Goal: Task Accomplishment & Management: Complete application form

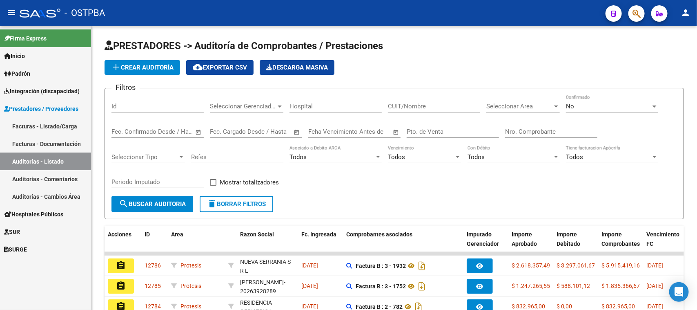
click at [7, 107] on icon at bounding box center [6, 109] width 5 height 6
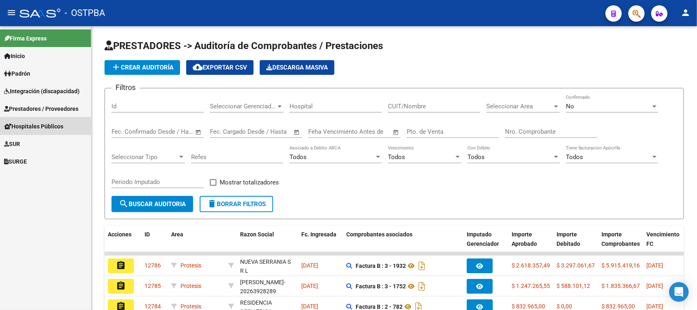
click at [28, 125] on span "Hospitales Públicos" at bounding box center [33, 126] width 59 height 9
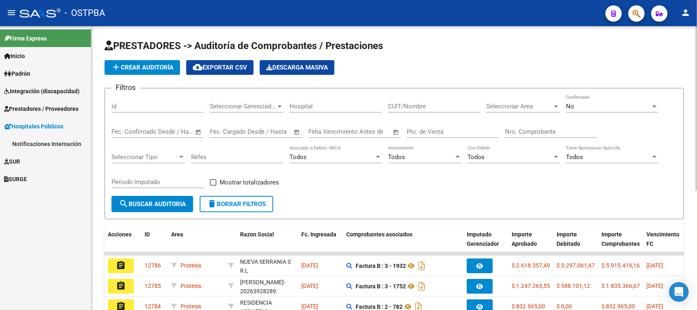
click at [641, 66] on div "add Crear Auditoría cloud_download Exportar CSV Descarga Masiva" at bounding box center [395, 67] width 580 height 15
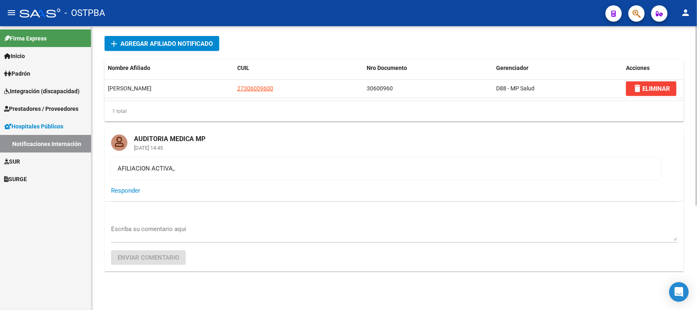
scroll to position [166, 0]
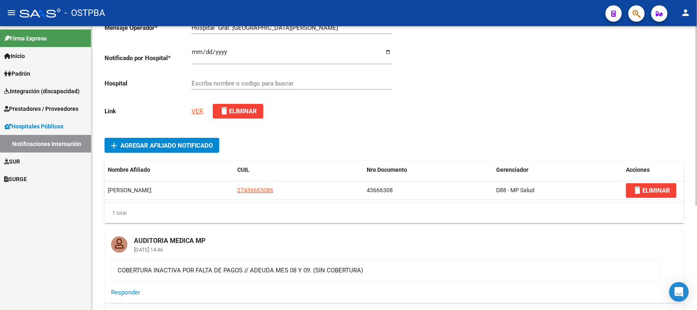
scroll to position [13, 0]
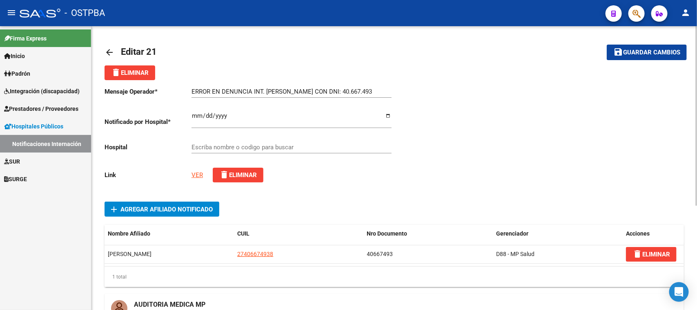
type input "HOSPITAL ZONAL GENERAL DE AGUDOS DR. ARTURO OÑATIVIA"
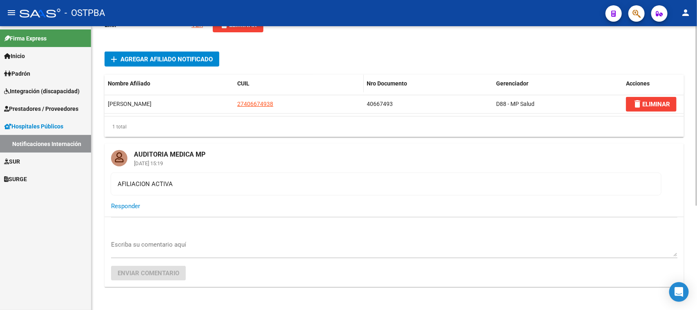
scroll to position [153, 0]
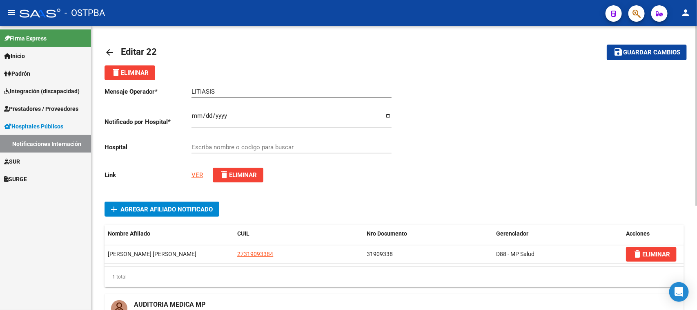
type input "HOSPITAL ZONAL GENERAL DE AGUDOS DR. ARTURO OÑATIVIA"
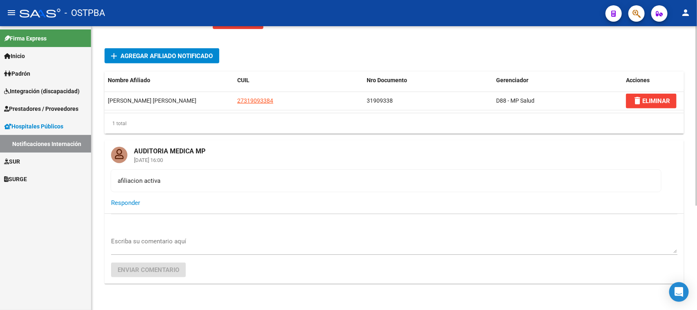
scroll to position [166, 0]
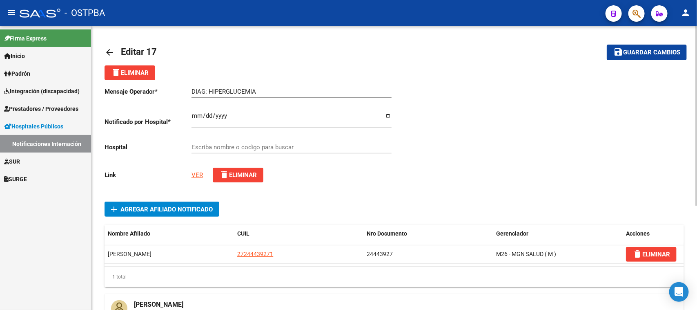
type input "HOSPITAL [GEOGRAPHIC_DATA][PERSON_NAME][PERSON_NAME]"
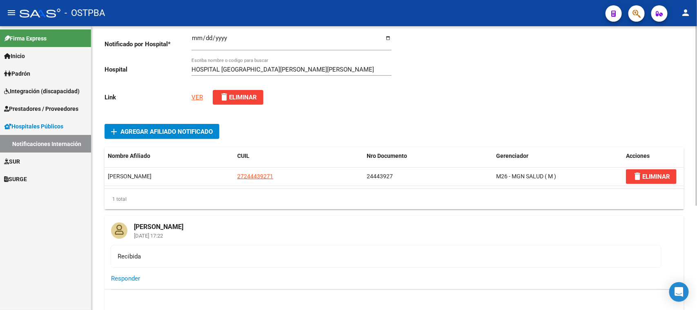
scroll to position [64, 0]
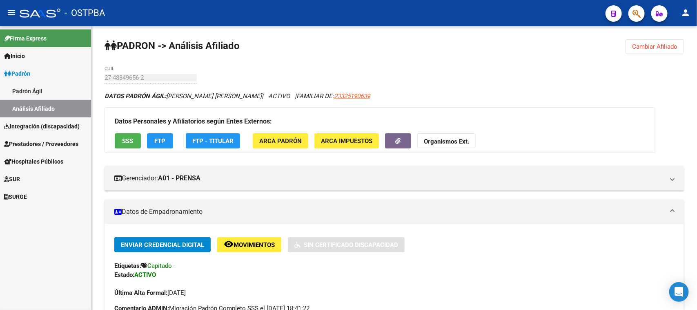
scroll to position [153, 0]
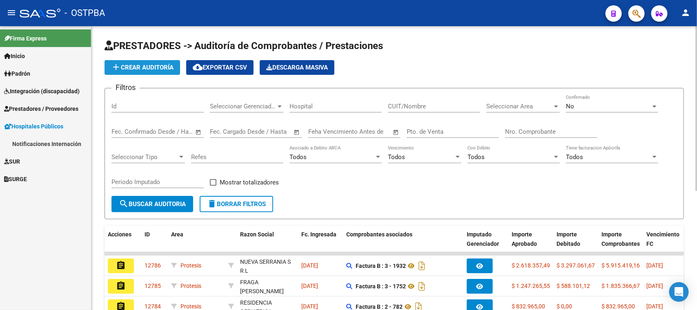
click at [137, 64] on span "add Crear Auditoría" at bounding box center [142, 67] width 63 height 7
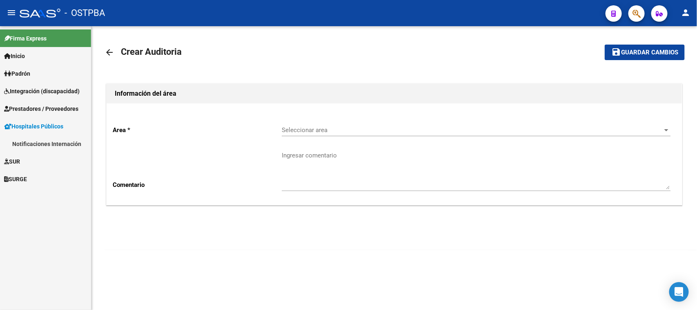
click at [109, 51] on mat-icon "arrow_back" at bounding box center [110, 52] width 10 height 10
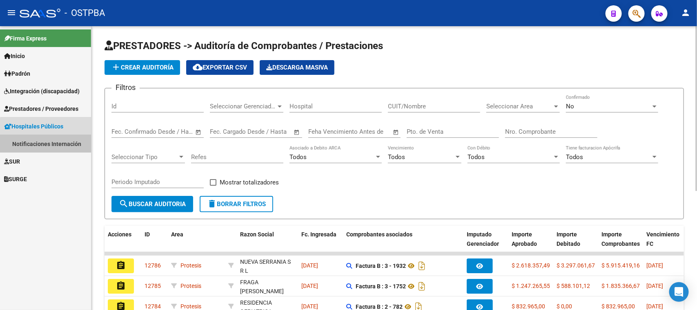
click at [49, 142] on link "Notificaciones Internación" at bounding box center [45, 144] width 91 height 18
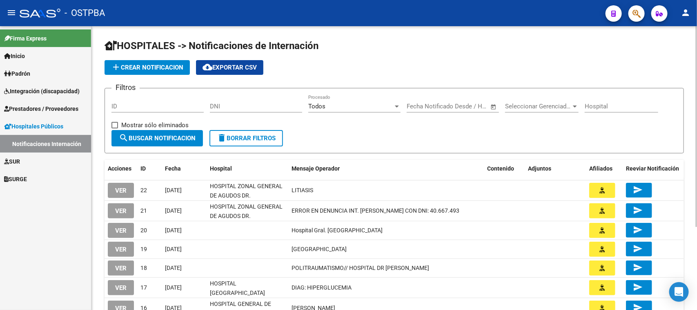
click at [136, 64] on span "add Crear Notificacion" at bounding box center [147, 67] width 72 height 7
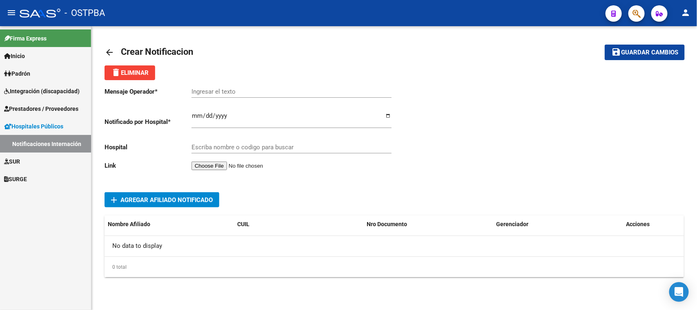
click at [211, 93] on input "Ingresar el texto" at bounding box center [292, 91] width 200 height 7
click at [195, 115] on input "Ingresar el fecha" at bounding box center [292, 118] width 200 height 13
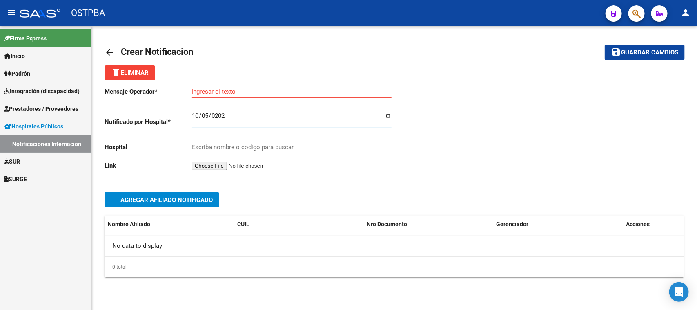
type input "2025-10-05"
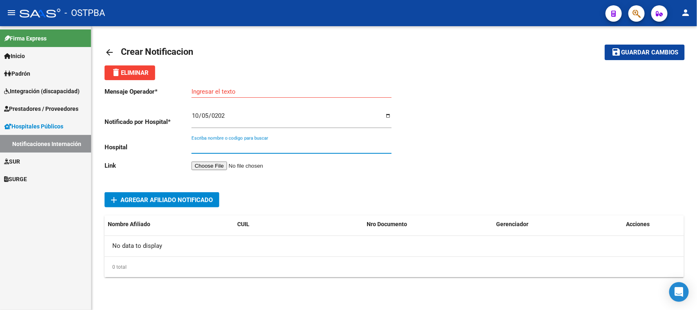
click at [205, 145] on input "Escriba nombre o codigo para buscar" at bounding box center [292, 146] width 200 height 7
type input "HOSPITAL DESOLANO"
click at [236, 162] on input "file" at bounding box center [243, 165] width 103 height 9
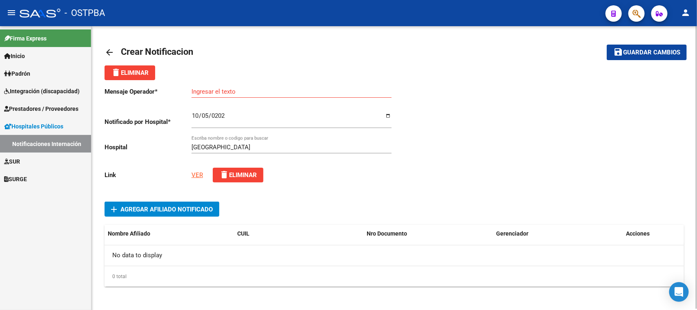
click at [197, 171] on link "VER" at bounding box center [197, 174] width 11 height 7
click at [146, 207] on span "Agregar Afiliado Notificado" at bounding box center [167, 208] width 92 height 7
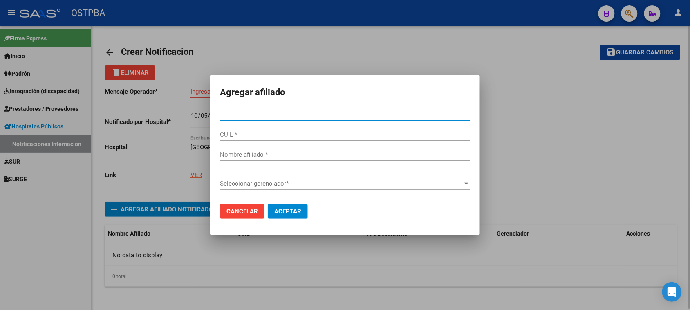
type input "2"
type input "35719266"
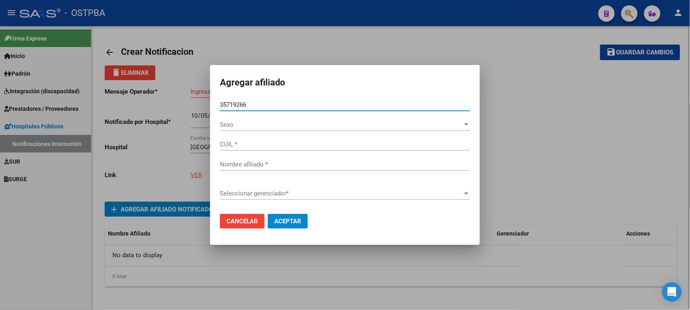
type input "27357192663"
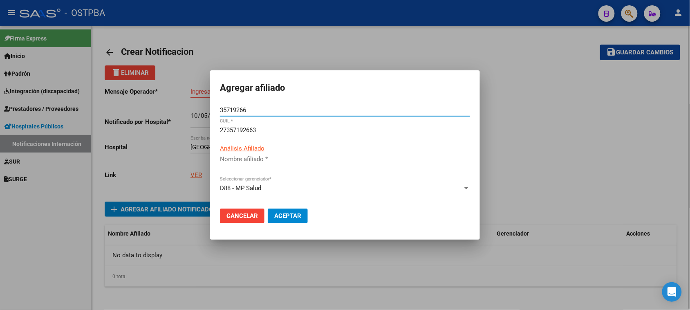
type input "BELLOMO XOANA EDITH"
type input "35719266"
click at [288, 214] on span "Aceptar" at bounding box center [287, 215] width 27 height 7
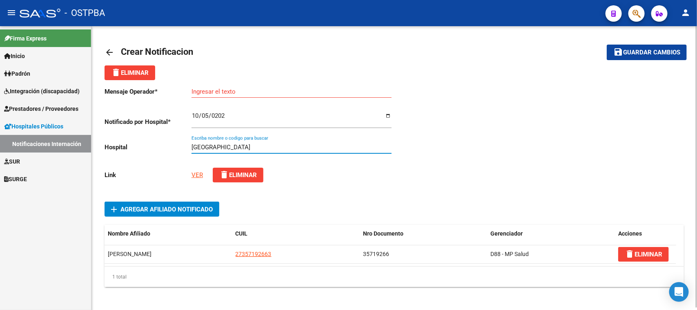
click at [228, 145] on input "HOSPITAL DESOLANO" at bounding box center [292, 146] width 200 height 7
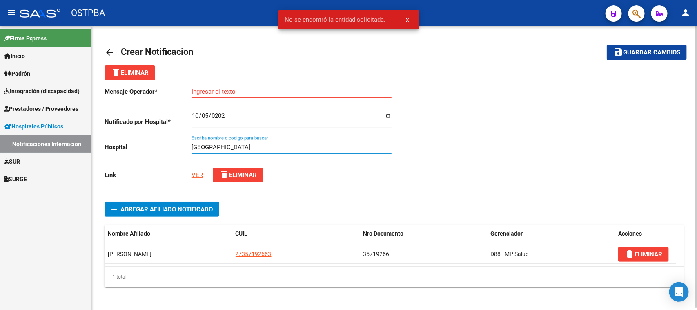
type input "HOSPITAL DE SOLANO"
click at [299, 165] on div "Mensaje Operador * Ingresar el texto Notificado por Hospital * 2025-10-05 Ingre…" at bounding box center [250, 134] width 290 height 109
drag, startPoint x: 263, startPoint y: 142, endPoint x: 181, endPoint y: 143, distance: 81.7
click at [181, 143] on div "Mensaje Operador * Ingresar el texto Notificado por Hospital * 2025-10-05 Ingre…" at bounding box center [250, 134] width 290 height 109
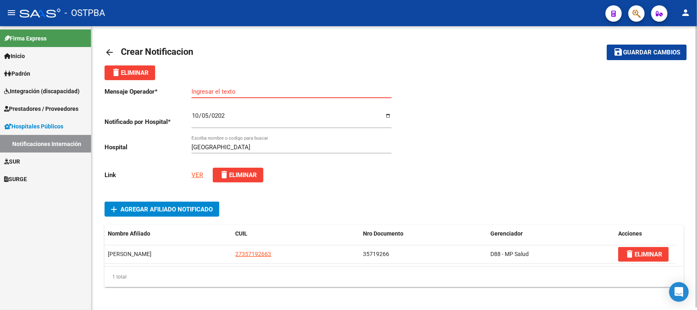
click at [192, 92] on input "Ingresar el texto" at bounding box center [292, 91] width 200 height 7
paste input "BELLOMO XOANA"
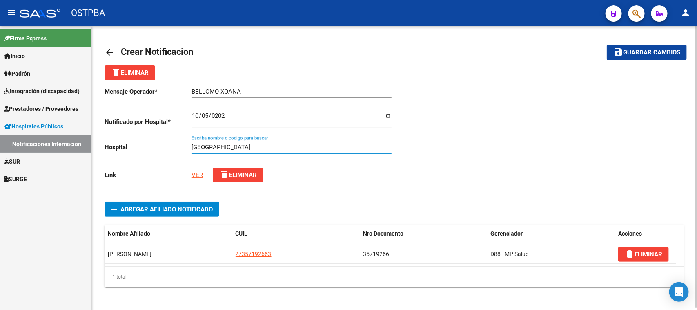
drag, startPoint x: 273, startPoint y: 148, endPoint x: 170, endPoint y: 147, distance: 103.4
click at [170, 147] on div "Mensaje Operador * BELLOMO XOANA Ingresar el texto Notificado por Hospital * 20…" at bounding box center [250, 134] width 290 height 109
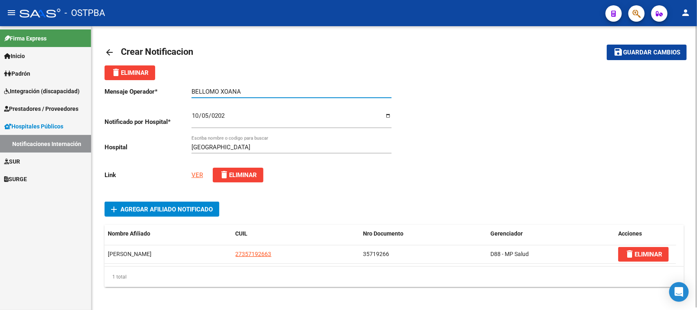
click at [248, 89] on input "BELLOMO XOANA" at bounding box center [292, 91] width 200 height 7
paste input "HOSPITAL DE SOLANO"
type input "BELLOMO XOANA//HOSPITAL DE SOLANO"
click at [647, 50] on span "Guardar cambios" at bounding box center [651, 52] width 57 height 7
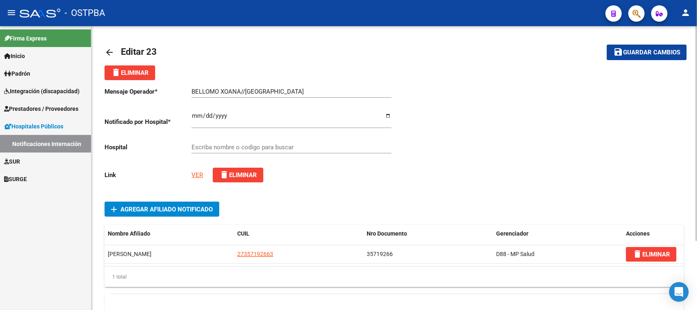
click at [109, 51] on mat-icon "arrow_back" at bounding box center [110, 52] width 10 height 10
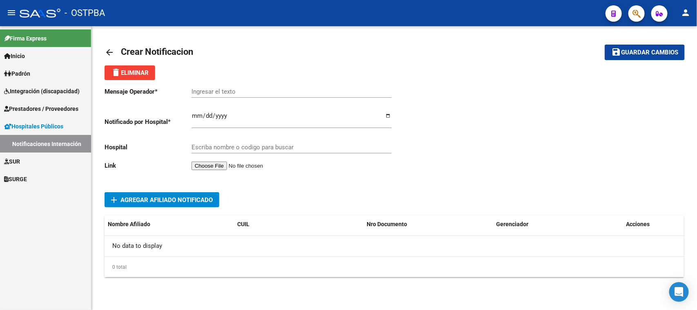
click at [194, 112] on input "Ingresar el fecha" at bounding box center [292, 118] width 200 height 13
type input "2025-10-05"
click at [214, 162] on input "file" at bounding box center [243, 165] width 103 height 9
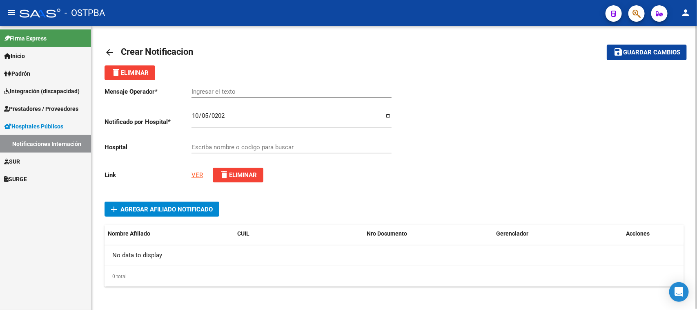
click at [199, 147] on input "Escriba nombre o codigo para buscar" at bounding box center [292, 146] width 200 height 7
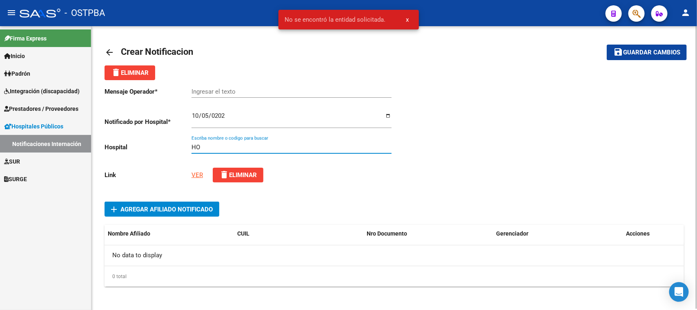
type input "H"
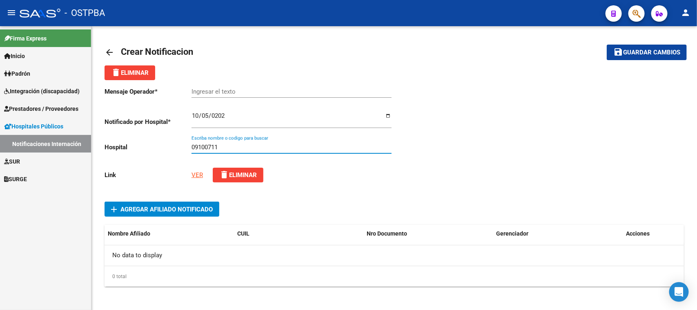
type input "09100711"
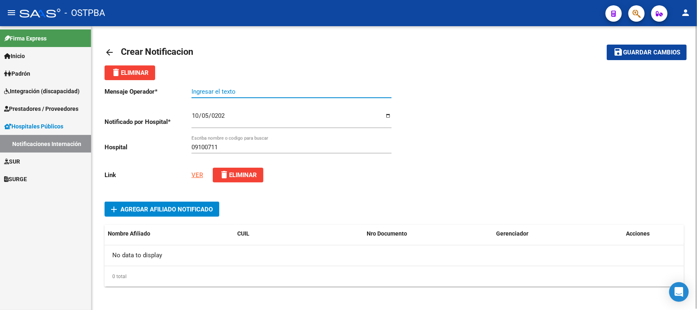
click at [201, 91] on input "Ingresar el texto" at bounding box center [292, 91] width 200 height 7
paste input "Hospital Zonal "Evita Pueblo""
type input "Hospital Zonal "Evita Pueblo""
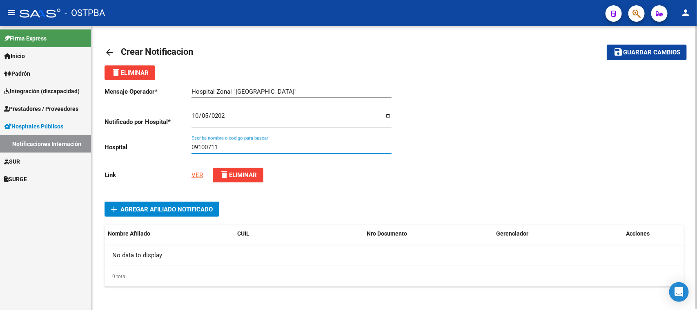
drag, startPoint x: 227, startPoint y: 144, endPoint x: 171, endPoint y: 149, distance: 56.6
click at [171, 149] on div "Mensaje Operador * Hospital Zonal "Evita Pueblo" Ingresar el texto Notificado p…" at bounding box center [250, 134] width 290 height 109
paste input "Hospital Zonal "Evita Pueblo""
type input "Hospital Zonal "Evita Pueblo""
click at [195, 172] on link "VER" at bounding box center [197, 174] width 11 height 7
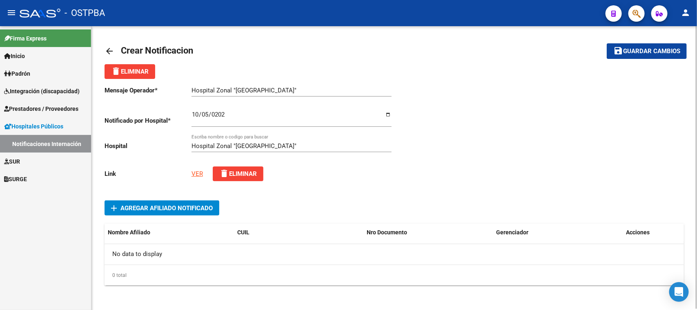
scroll to position [2, 0]
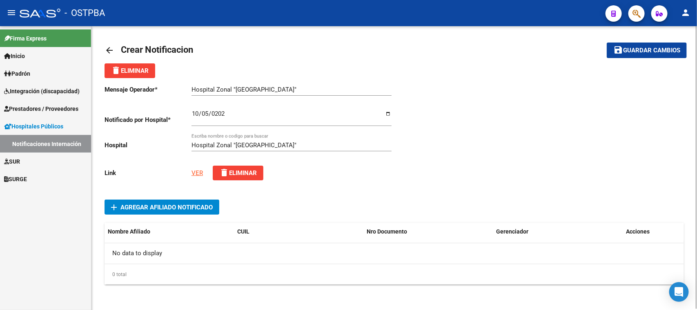
click at [154, 201] on span "add Agregar Afiliado Notificado" at bounding box center [162, 206] width 102 height 15
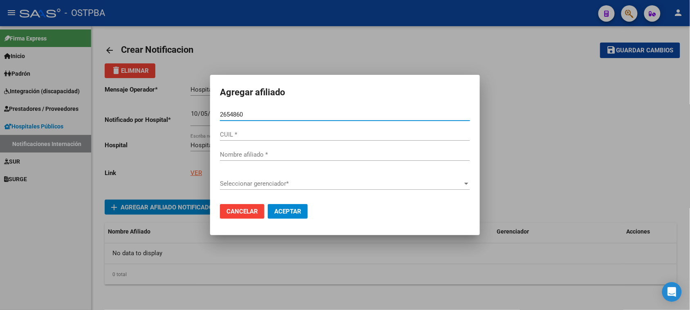
type input "26548603"
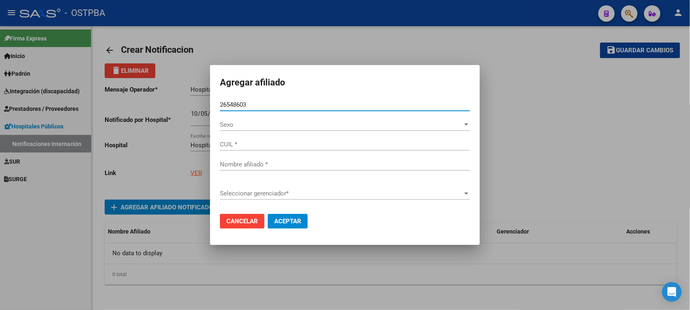
type input "27265486032"
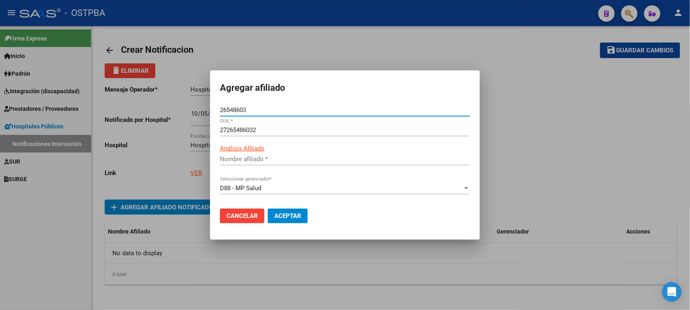
type input "PALAVECINO DOMIGA OFELIA"
type input "26548603"
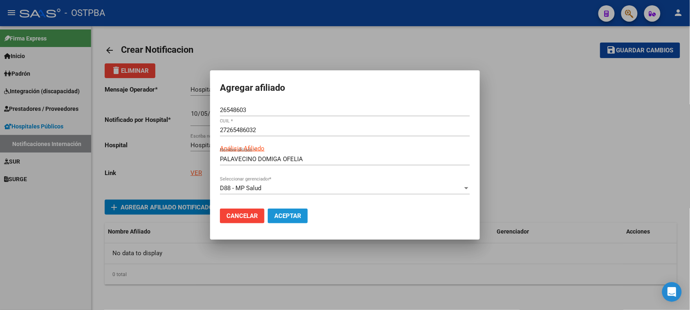
click at [291, 214] on span "Aceptar" at bounding box center [287, 215] width 27 height 7
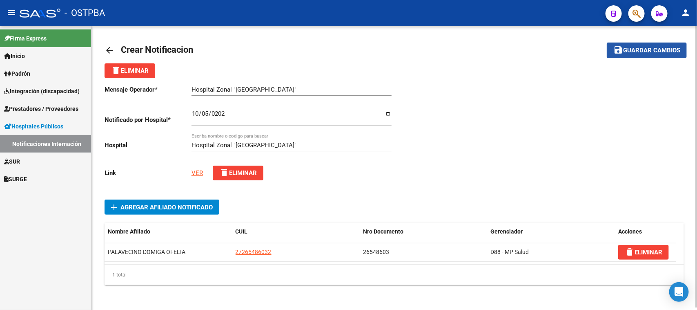
click at [651, 47] on span "Guardar cambios" at bounding box center [651, 50] width 57 height 7
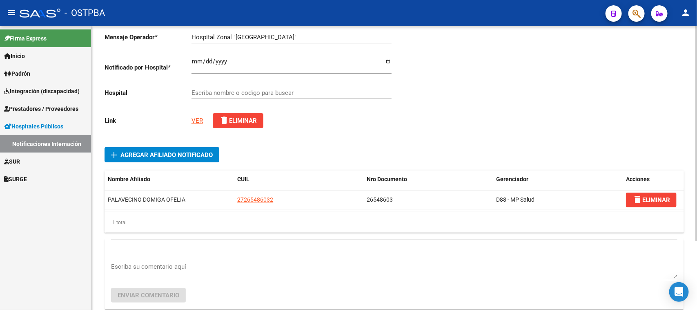
scroll to position [92, 0]
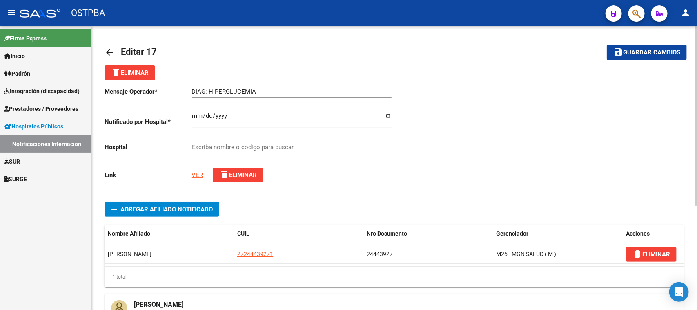
type input "HOSPITAL [GEOGRAPHIC_DATA][PERSON_NAME][PERSON_NAME]"
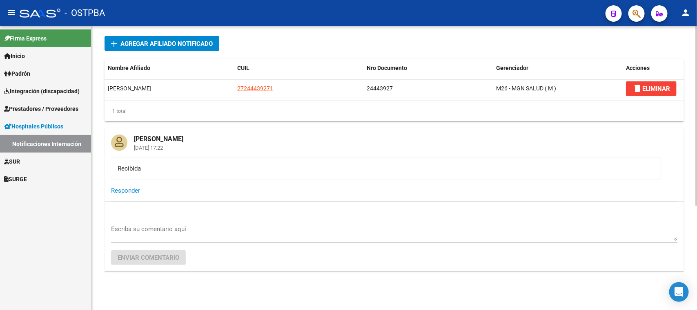
scroll to position [166, 0]
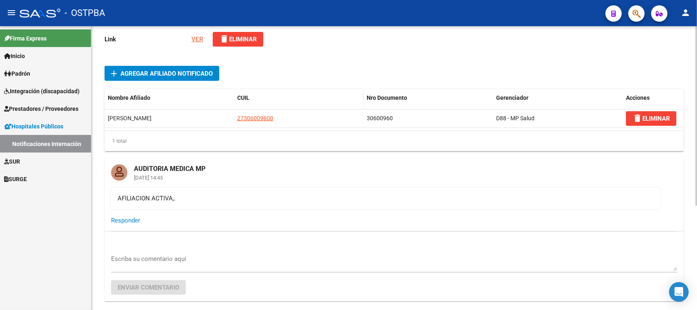
scroll to position [166, 0]
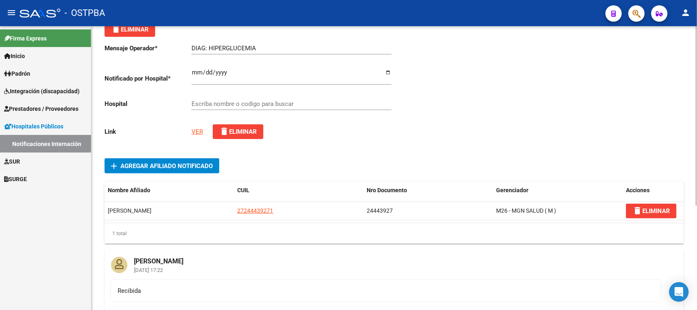
type input "HOSPITAL [GEOGRAPHIC_DATA]"
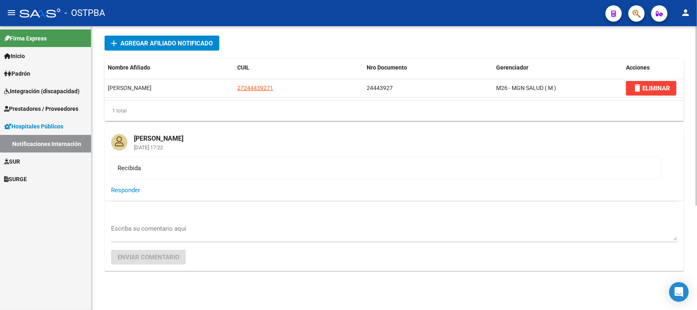
scroll to position [64, 0]
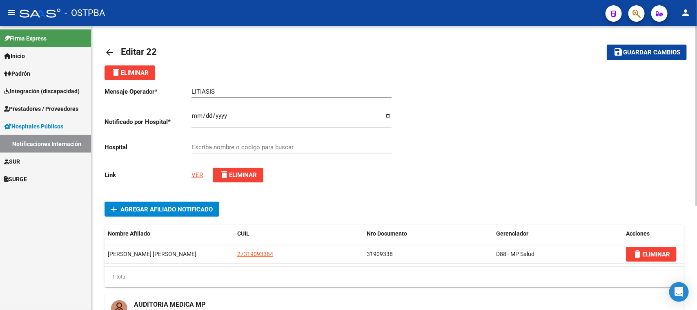
type input "HOSPITAL ZONAL GENERAL DE AGUDOS DR. ARTURO OÑATIVIA"
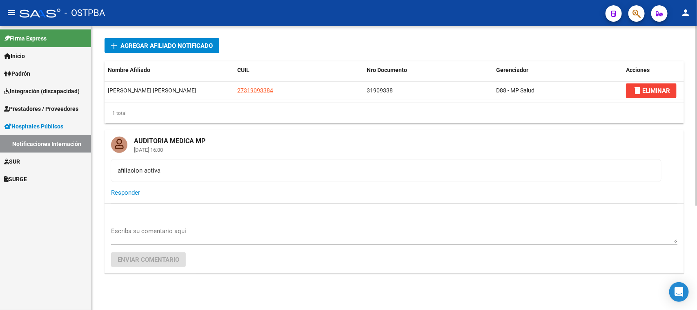
scroll to position [166, 0]
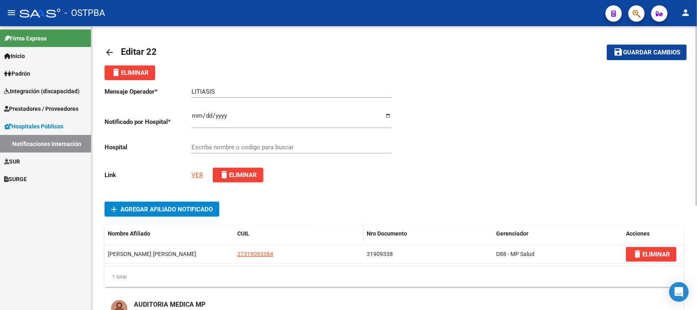
type input "HOSPITAL ZONAL GENERAL DE AGUDOS [PERSON_NAME]"
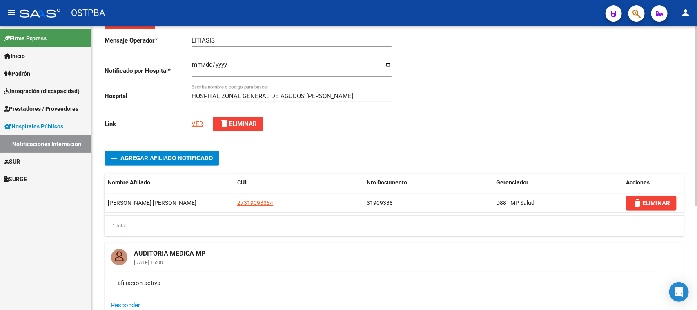
scroll to position [102, 0]
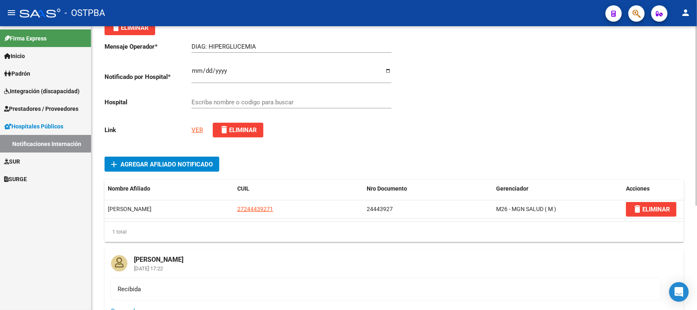
type input "HOSPITAL SAN ROQUE DE SAN SALVADOR DE JUJUY"
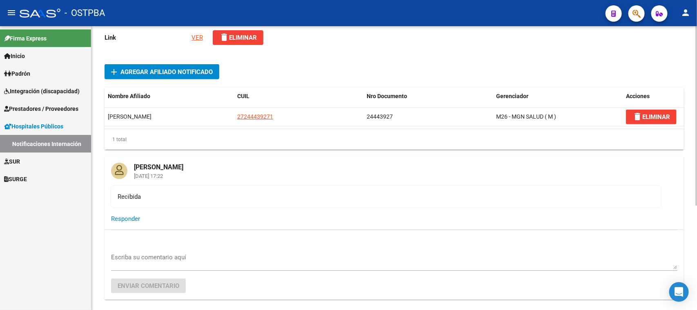
scroll to position [153, 0]
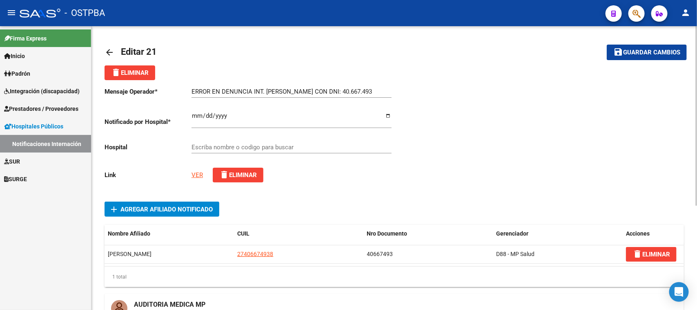
type input "HOSPITAL ZONAL GENERAL DE AGUDOS [PERSON_NAME]"
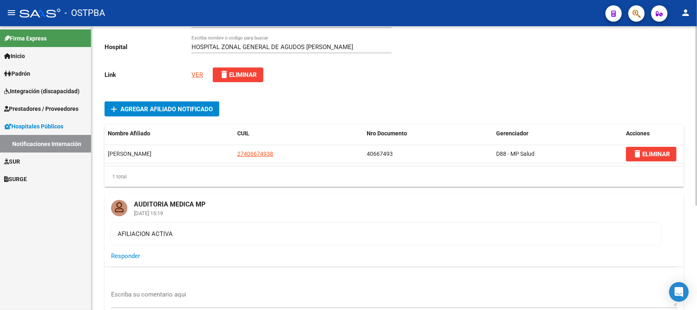
scroll to position [102, 0]
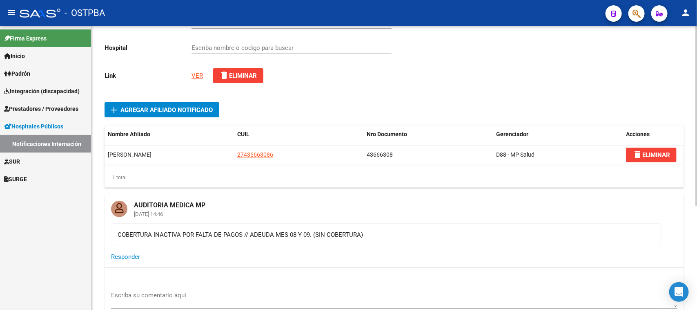
scroll to position [102, 0]
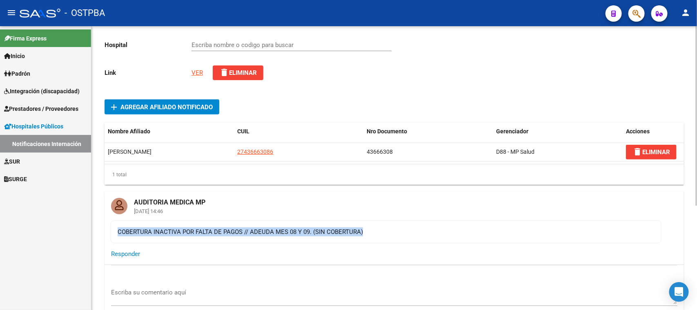
drag, startPoint x: 118, startPoint y: 231, endPoint x: 365, endPoint y: 227, distance: 247.2
click at [365, 227] on div "COBERTURA INACTIVA POR FALTA DE PAGOS // ADEUDA MES 08 Y 09. (SIN COBERTURA)" at bounding box center [386, 231] width 537 height 9
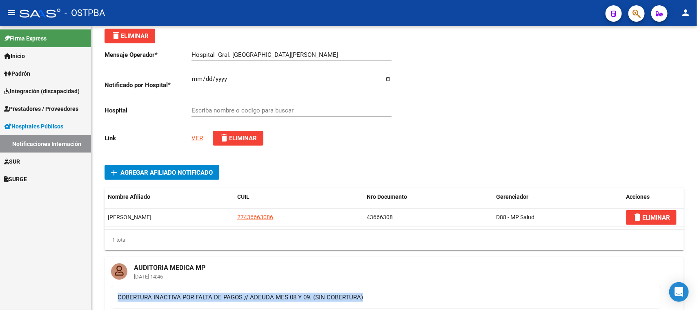
scroll to position [51, 0]
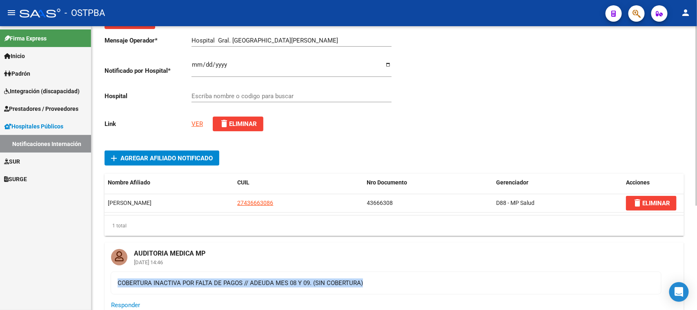
click at [197, 123] on link "VER" at bounding box center [197, 123] width 11 height 7
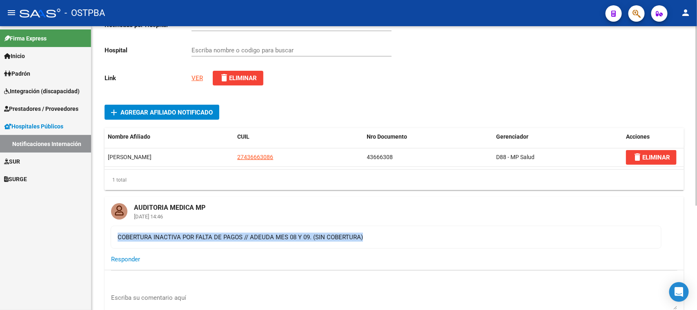
scroll to position [102, 0]
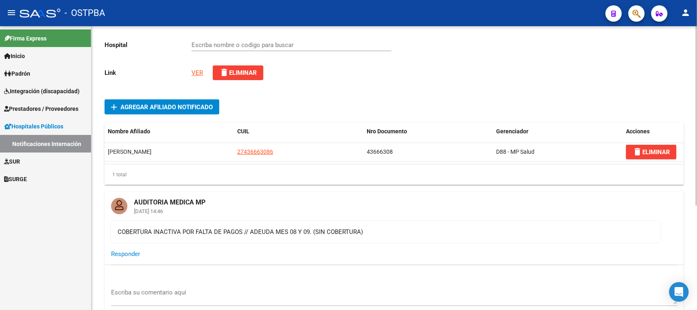
click at [358, 246] on mat-card-actions "Responder" at bounding box center [395, 253] width 580 height 21
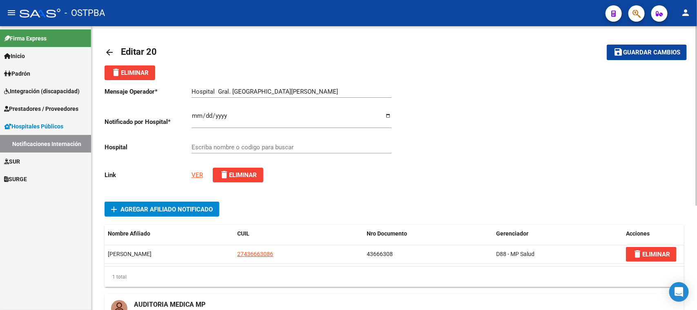
click at [107, 52] on mat-icon "arrow_back" at bounding box center [110, 52] width 10 height 10
click at [109, 50] on mat-icon "arrow_back" at bounding box center [110, 52] width 10 height 10
click at [634, 51] on span "Guardar cambios" at bounding box center [651, 52] width 57 height 7
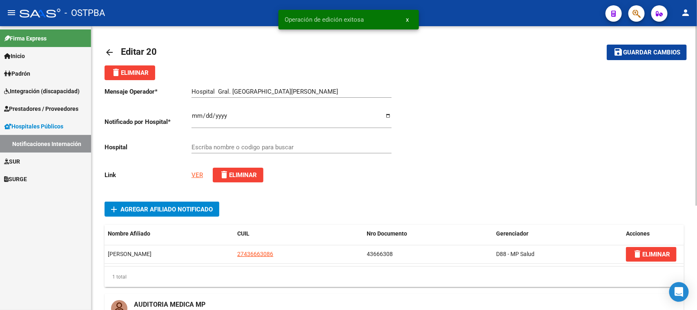
click at [109, 51] on mat-icon "arrow_back" at bounding box center [110, 52] width 10 height 10
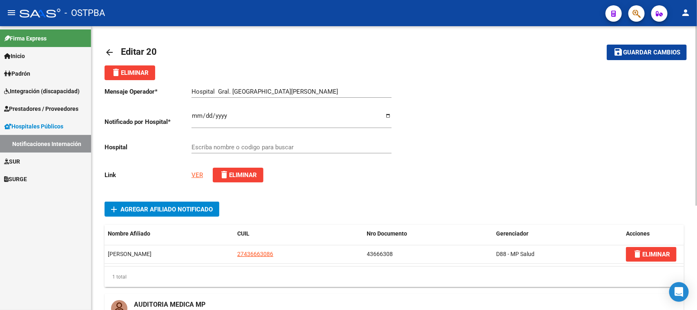
click at [199, 173] on link "VER" at bounding box center [197, 174] width 11 height 7
click at [107, 50] on mat-icon "arrow_back" at bounding box center [110, 52] width 10 height 10
click at [140, 50] on span "Editar 20" at bounding box center [139, 52] width 36 height 10
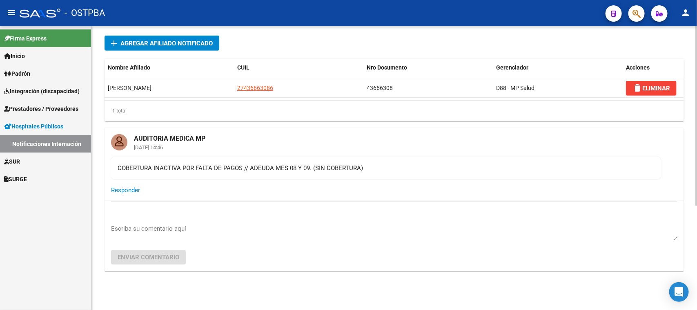
click at [250, 192] on mat-card-actions "Responder" at bounding box center [395, 189] width 580 height 21
click at [383, 163] on div "COBERTURA INACTIVA POR FALTA DE PAGOS // ADEUDA MES 08 Y 09. (SIN COBERTURA)" at bounding box center [386, 167] width 537 height 9
click at [33, 123] on span "Hospitales Públicos" at bounding box center [33, 126] width 59 height 9
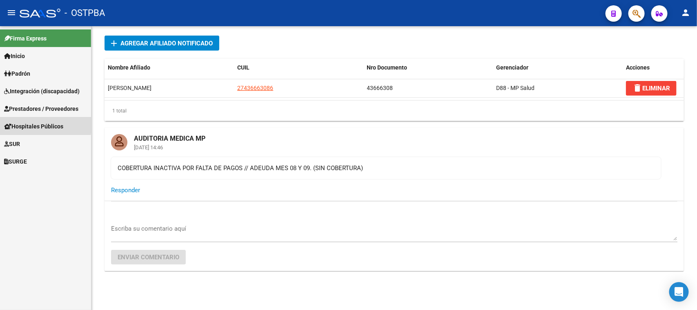
click at [33, 123] on span "Hospitales Públicos" at bounding box center [33, 126] width 59 height 9
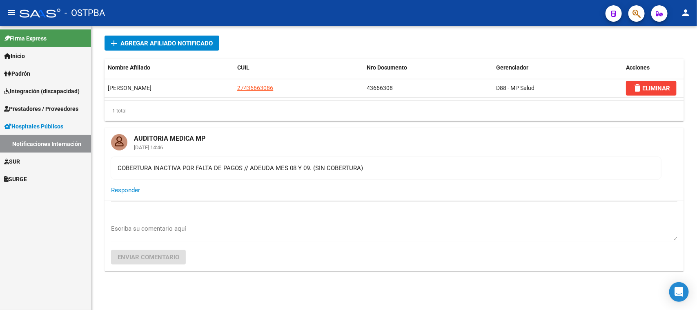
click at [27, 141] on link "Notificaciones Internación" at bounding box center [45, 144] width 91 height 18
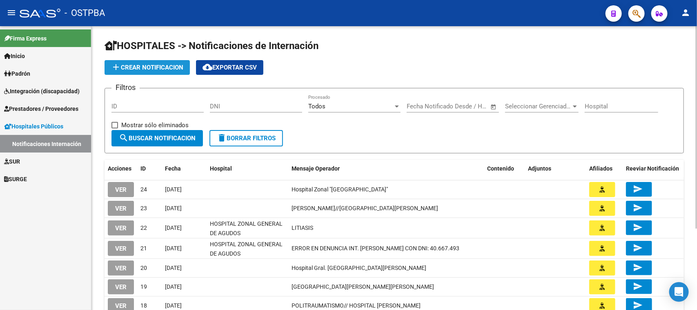
click at [154, 64] on span "add Crear Notificacion" at bounding box center [147, 67] width 72 height 7
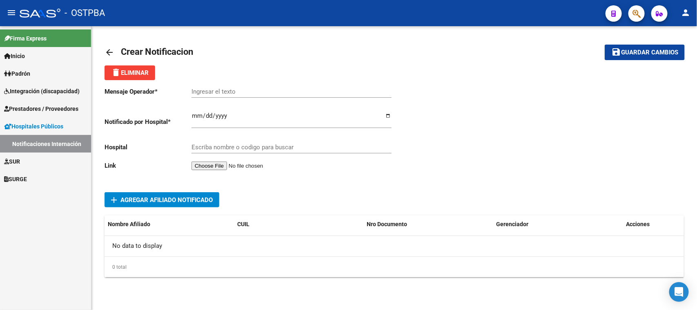
click at [198, 89] on input "Ingresar el texto" at bounding box center [292, 91] width 200 height 7
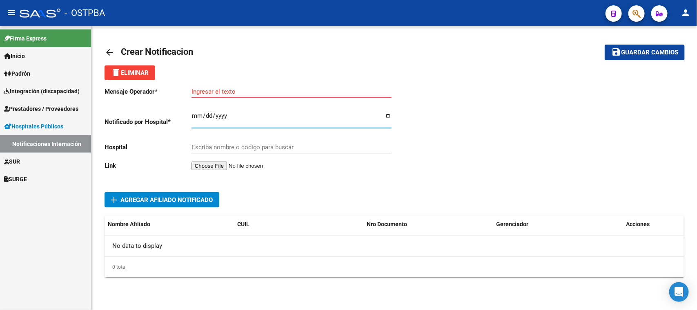
click at [198, 117] on input "Ingresar el fecha" at bounding box center [292, 118] width 200 height 13
type input "2025-10-06"
click at [226, 161] on input "file" at bounding box center [243, 165] width 103 height 9
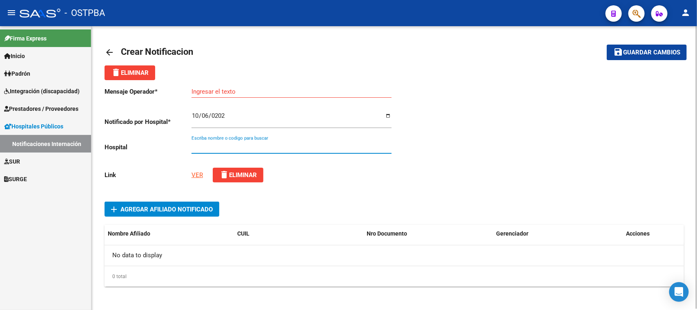
click at [203, 146] on input "Escriba nombre o codigo para buscar" at bounding box center [292, 146] width 200 height 7
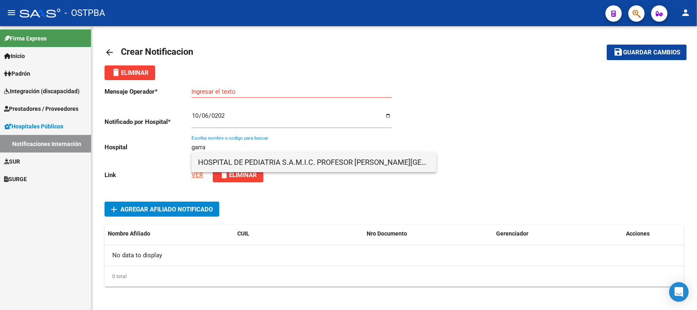
click at [267, 161] on span "HOSPITAL DE PEDIATRIA S.A.M.I.C. PROFESOR DR. JUAN F. GARRAHAN" at bounding box center [314, 162] width 232 height 20
type input "HOSPITAL DE PEDIATRIA S.A.M.I.C. PROFESOR DR. JUAN F. GARRAHAN"
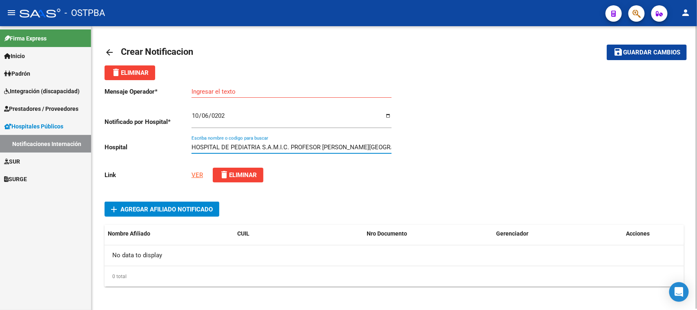
click at [192, 145] on input "HOSPITAL DE PEDIATRIA S.A.M.I.C. PROFESOR DR. JUAN F. GARRAHAN" at bounding box center [292, 146] width 200 height 7
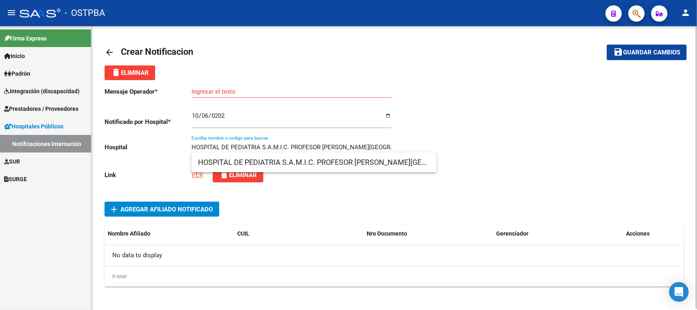
click at [483, 148] on div at bounding box center [540, 134] width 290 height 109
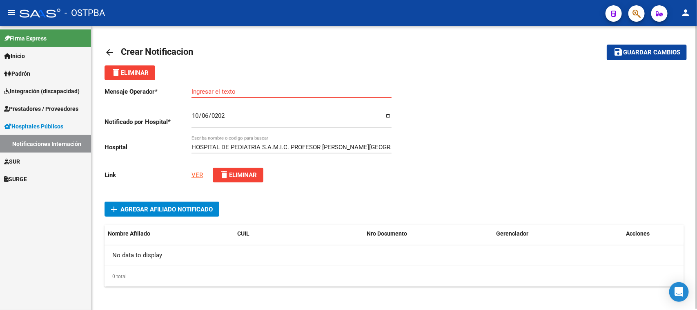
paste input "GOMEZ MALVINA"
type input "GOMEZ MALVINA"
click at [196, 171] on link "VER" at bounding box center [197, 174] width 11 height 7
click at [148, 205] on span "Agregar Afiliado Notificado" at bounding box center [167, 208] width 92 height 7
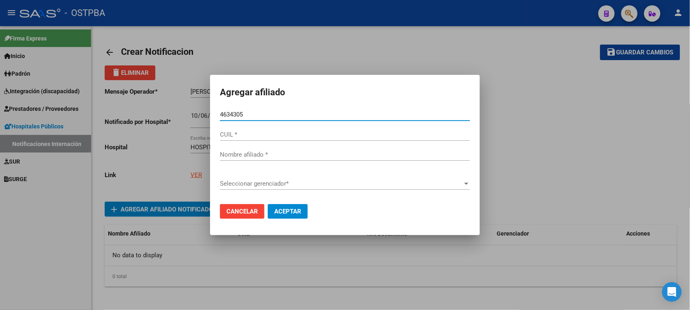
type input "46343055"
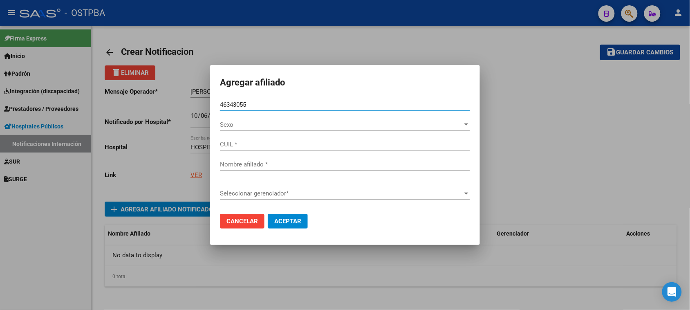
type input "27463430557"
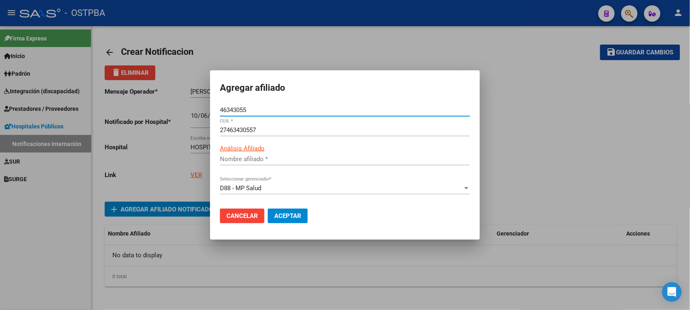
type input "GOMEZ GISEL AYLEN"
type input "46343055"
click at [280, 212] on span "Aceptar" at bounding box center [287, 215] width 27 height 7
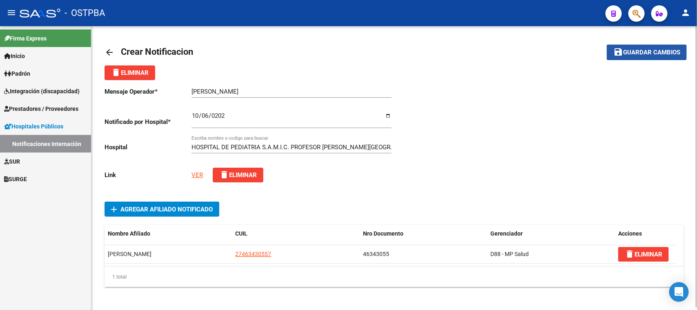
click at [643, 47] on button "save Guardar cambios" at bounding box center [647, 52] width 80 height 15
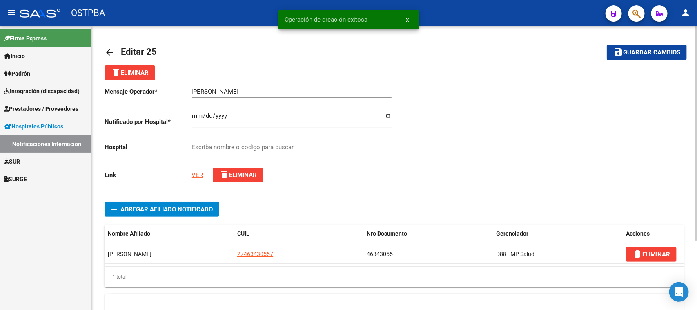
type input "HOSPITAL DE PEDIATRIA S.A.M.I.C. PROFESOR DR. JUAN F. GARRAHAN"
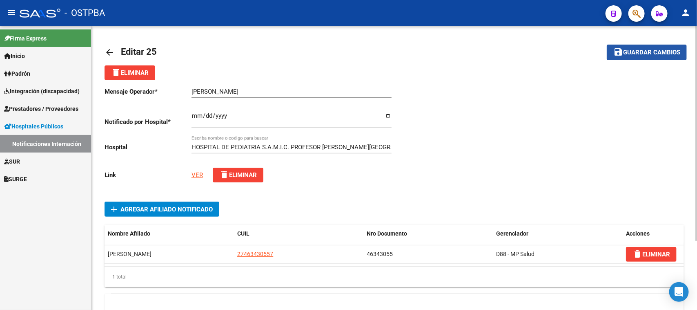
click at [649, 50] on span "Guardar cambios" at bounding box center [651, 52] width 57 height 7
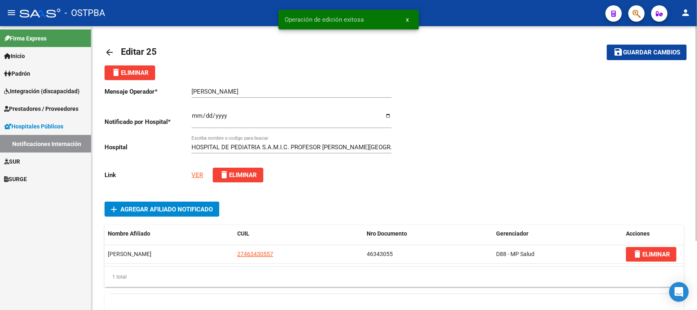
click at [107, 51] on mat-icon "arrow_back" at bounding box center [110, 52] width 10 height 10
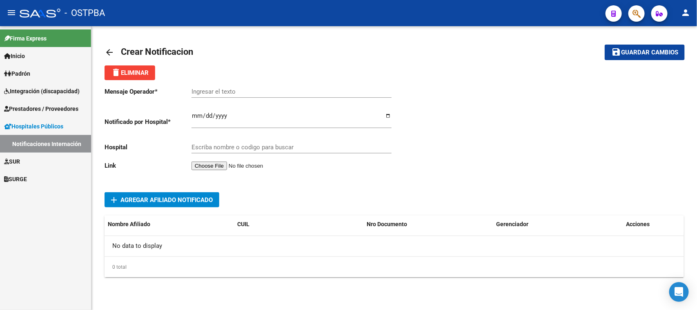
click at [225, 88] on input "Ingresar el texto" at bounding box center [292, 91] width 200 height 7
paste input "AYALA , MATEO NICOLAS"
type input "AYALA , MATEO NICOLAS"
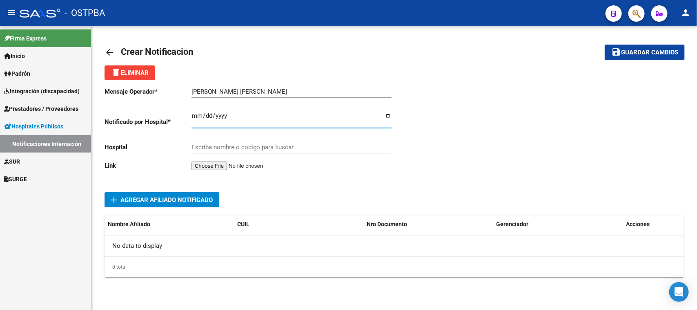
click at [195, 115] on input "Ingresar el fecha" at bounding box center [292, 118] width 200 height 13
type input "2025-10-06"
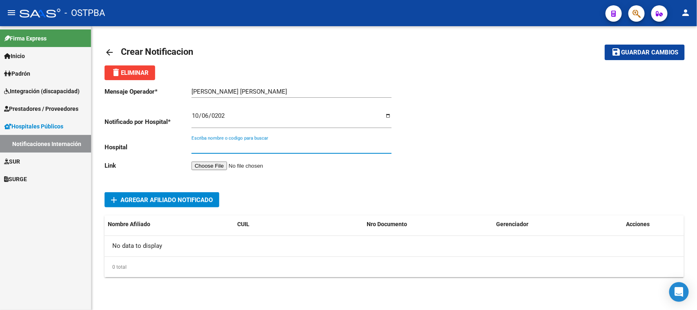
click at [231, 148] on input "Escriba nombre o codigo para buscar" at bounding box center [292, 146] width 200 height 7
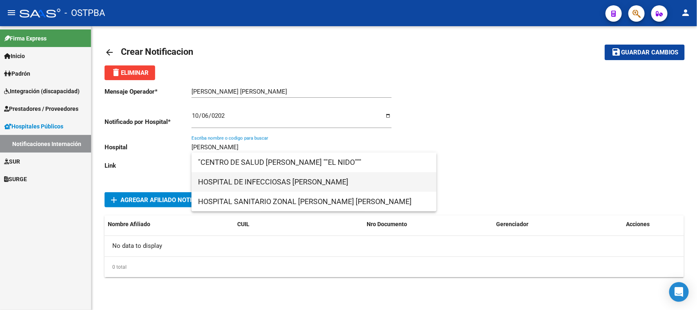
click at [238, 182] on span "HOSPITAL DE INFECCIOSAS FRANCISCO J. MUÑIZ" at bounding box center [314, 182] width 232 height 20
type input "HOSPITAL DE INFECCIOSAS FRANCISCO J. MUÑIZ"
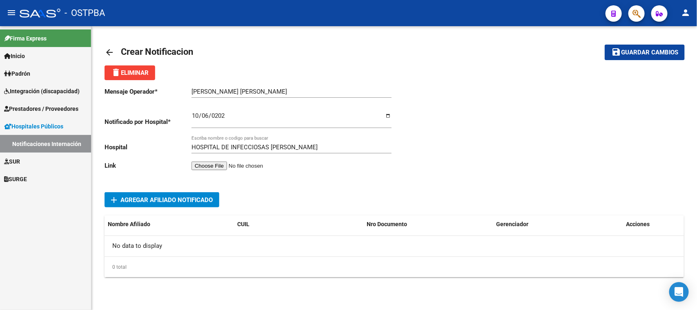
click at [225, 165] on input "file" at bounding box center [243, 165] width 103 height 9
click at [221, 164] on input "file" at bounding box center [243, 165] width 103 height 9
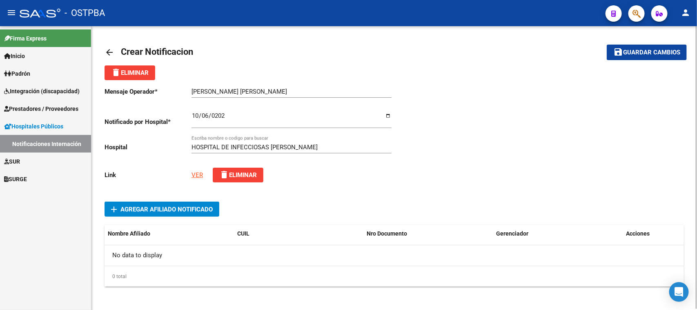
click at [198, 172] on link "VER" at bounding box center [197, 174] width 11 height 7
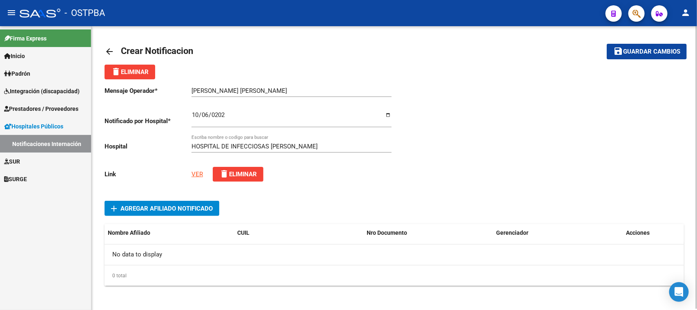
scroll to position [2, 0]
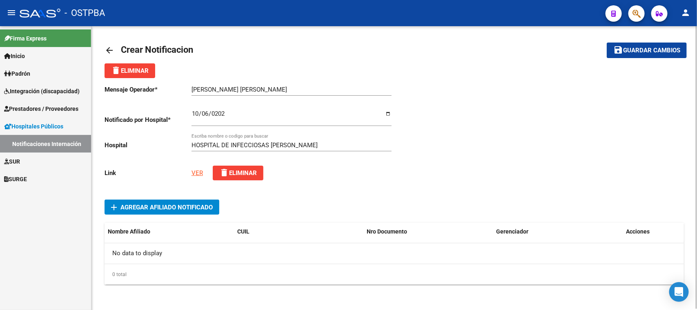
click at [156, 208] on span "Agregar Afiliado Notificado" at bounding box center [167, 206] width 92 height 7
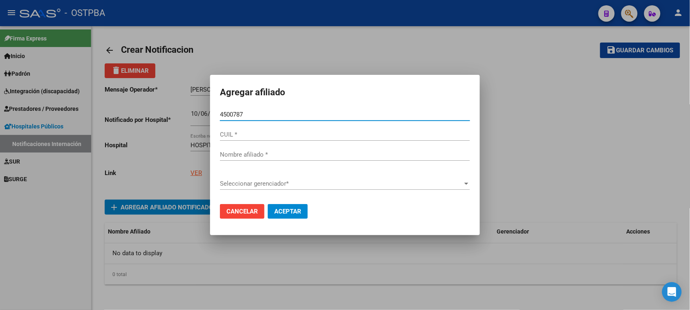
type input "45007871"
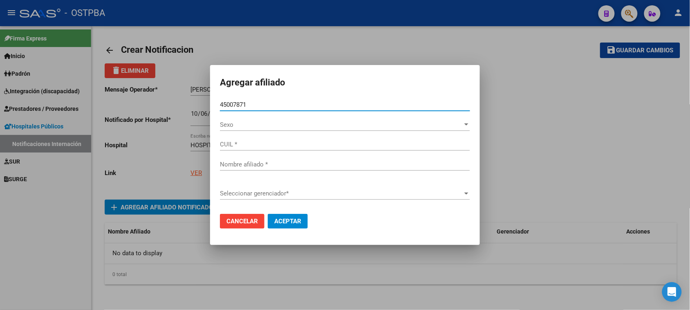
type input "23450078719"
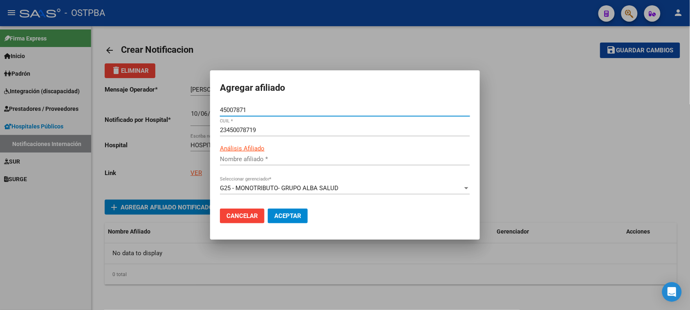
type input "AYALA MATEO NICOLAS"
type input "45007871"
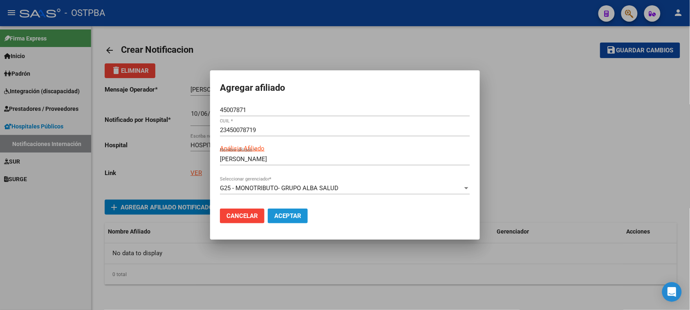
click at [295, 213] on span "Aceptar" at bounding box center [287, 215] width 27 height 7
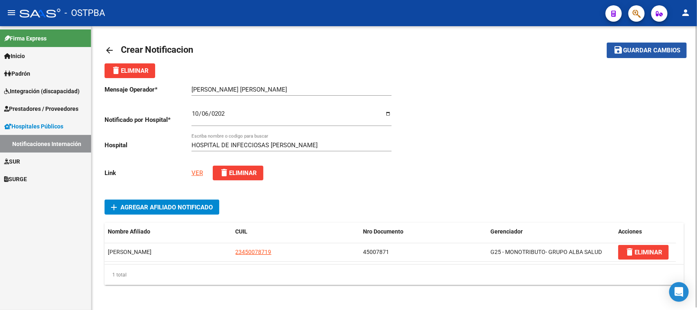
click at [648, 48] on span "Guardar cambios" at bounding box center [651, 50] width 57 height 7
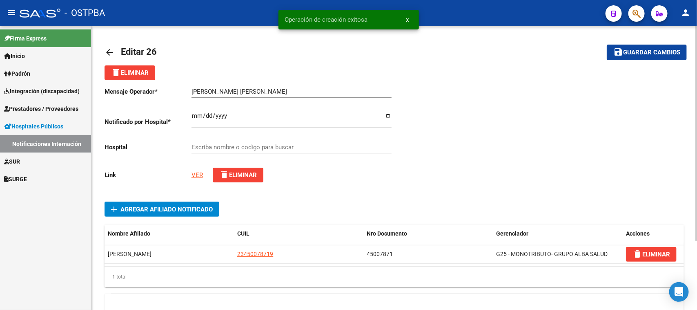
type input "HOSPITAL DE INFECCIOSAS FRANCISCO J. MUÑIZ"
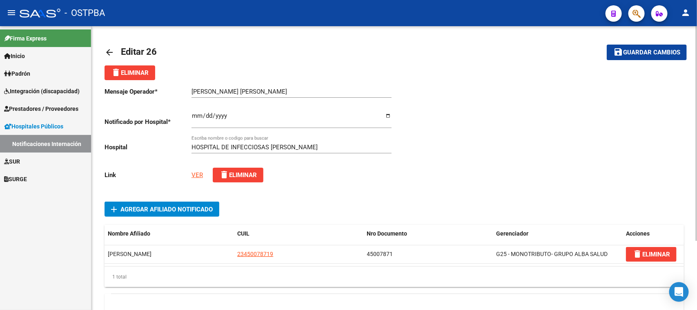
click at [108, 50] on mat-icon "arrow_back" at bounding box center [110, 52] width 10 height 10
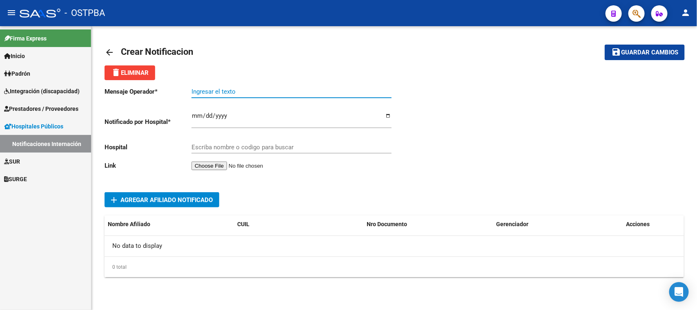
click at [196, 90] on input "Ingresar el texto" at bounding box center [292, 91] width 200 height 7
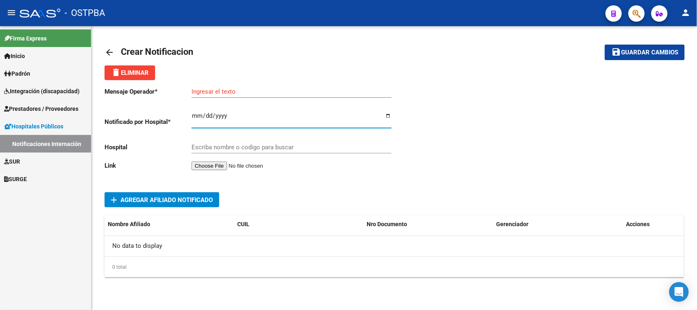
click at [194, 115] on input "Ingresar el fecha" at bounding box center [292, 118] width 200 height 13
type input "2025-10-04"
click at [203, 146] on input "Escriba nombre o codigo para buscar" at bounding box center [292, 146] width 200 height 7
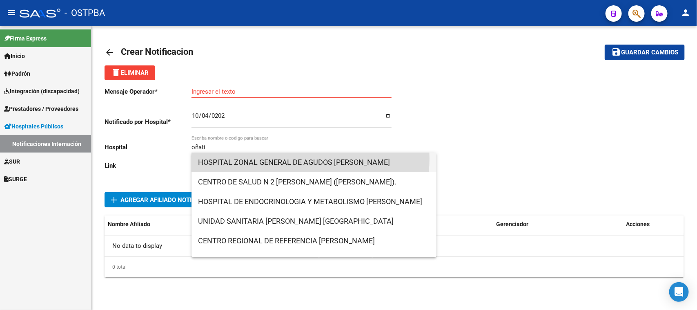
click at [287, 158] on span "HOSPITAL ZONAL GENERAL DE AGUDOS DR. ARTURO OÑATIVIA" at bounding box center [314, 162] width 232 height 20
type input "HOSPITAL ZONAL GENERAL DE AGUDOS DR. ARTURO OÑATIVIA"
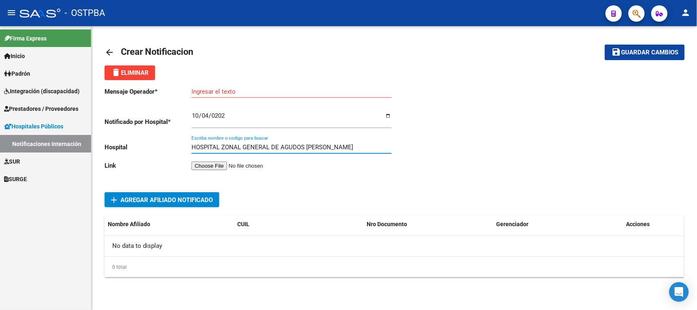
click at [205, 163] on input "file" at bounding box center [243, 165] width 103 height 9
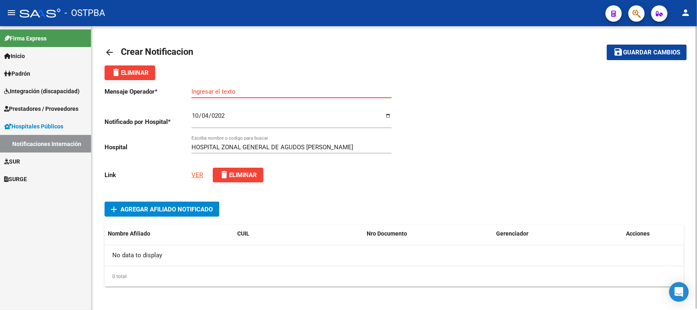
paste input "LEZCANO KATHERINE"
type input "LEZCANO KATHERINE"
click at [136, 205] on span "Agregar Afiliado Notificado" at bounding box center [167, 208] width 92 height 7
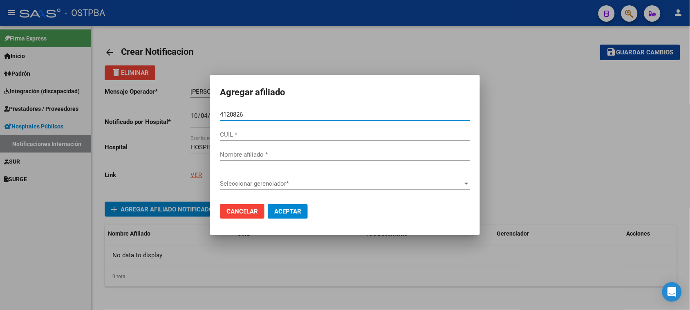
type input "41208264"
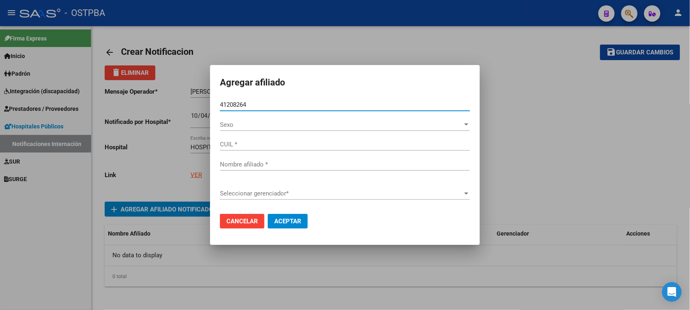
type input "27412082643"
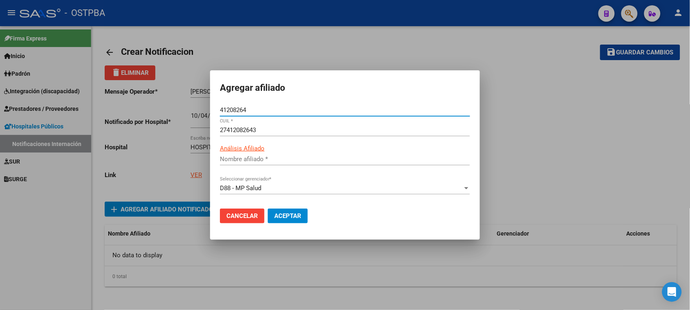
type input "LEZCANO KATHERINE AGUSTINA"
type input "41208264"
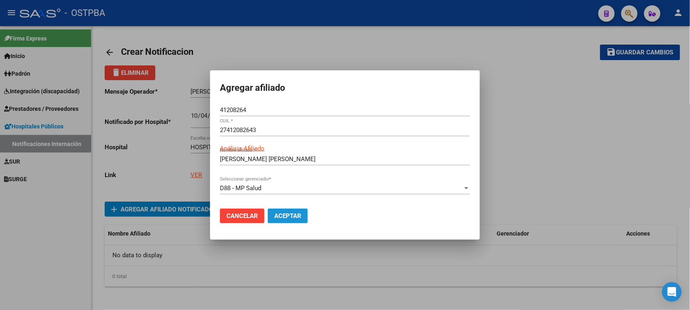
click at [298, 213] on span "Aceptar" at bounding box center [287, 215] width 27 height 7
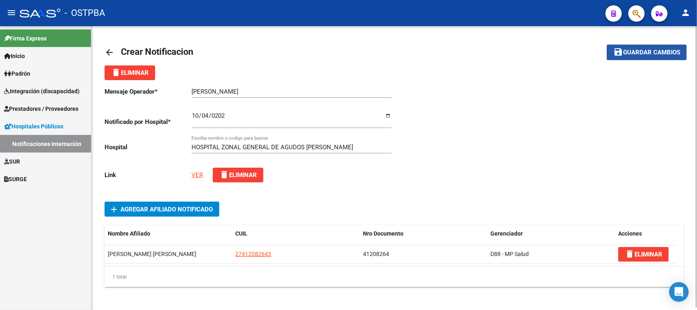
click at [644, 50] on span "Guardar cambios" at bounding box center [651, 52] width 57 height 7
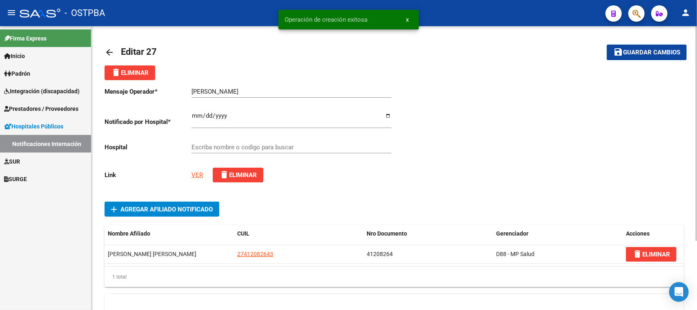
type input "HOSPITAL ZONAL GENERAL DE AGUDOS DR. ARTURO OÑATIVIA"
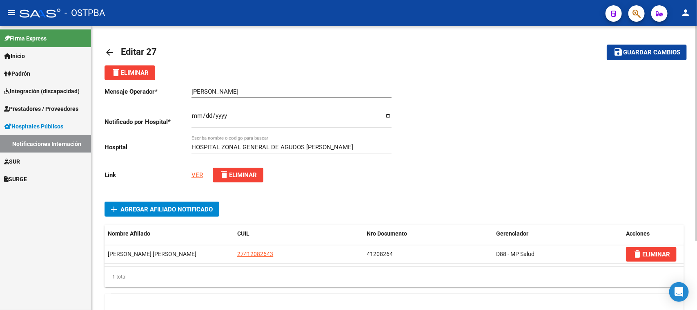
click at [195, 174] on link "VER" at bounding box center [197, 174] width 11 height 7
click at [648, 49] on span "Guardar cambios" at bounding box center [651, 52] width 57 height 7
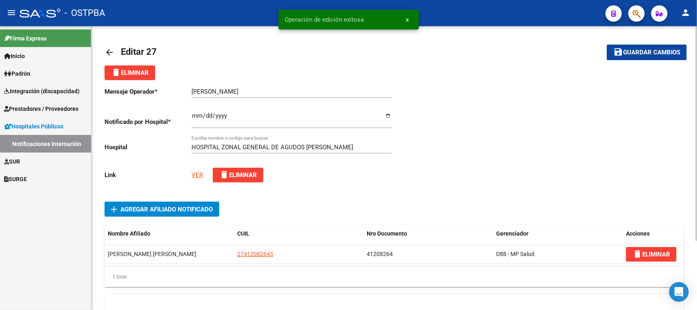
click at [110, 50] on mat-icon "arrow_back" at bounding box center [110, 52] width 10 height 10
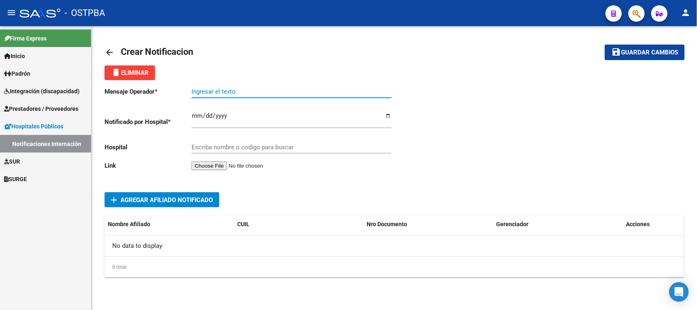
paste input "AYALA , MATEO NICOLAS"
type input "AYALA , MATEO NICOLAS"
click at [195, 118] on input "Ingresar el fecha" at bounding box center [292, 118] width 200 height 13
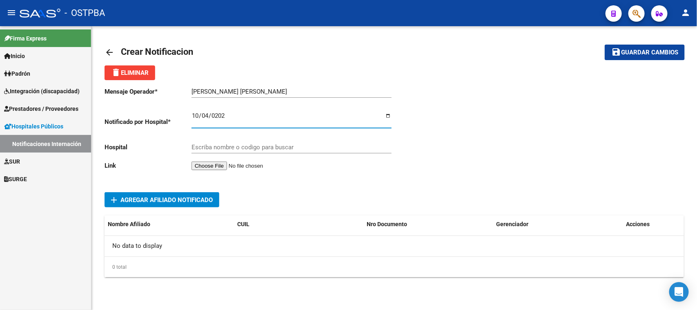
type input "2025-10-04"
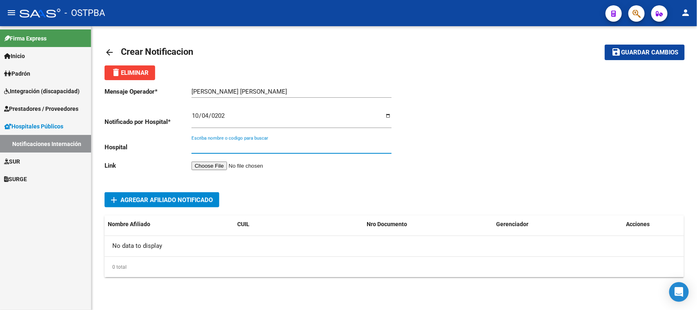
click at [215, 143] on input "Escriba nombre o codigo para buscar" at bounding box center [292, 146] width 200 height 7
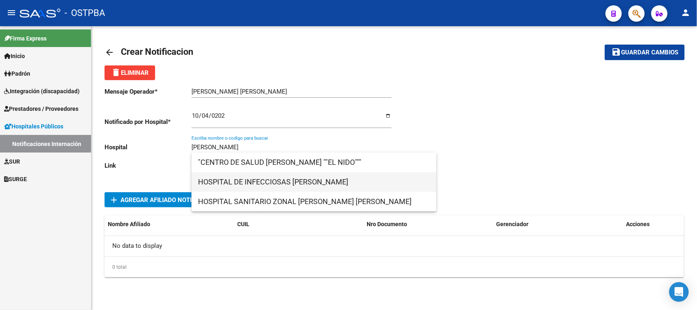
click at [254, 179] on span "HOSPITAL DE INFECCIOSAS FRANCISCO J. MUÑIZ" at bounding box center [314, 182] width 232 height 20
type input "HOSPITAL DE INFECCIOSAS FRANCISCO J. MUÑIZ"
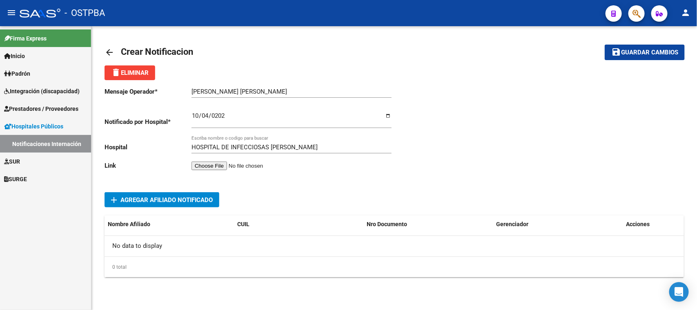
click at [222, 163] on input "file" at bounding box center [243, 165] width 103 height 9
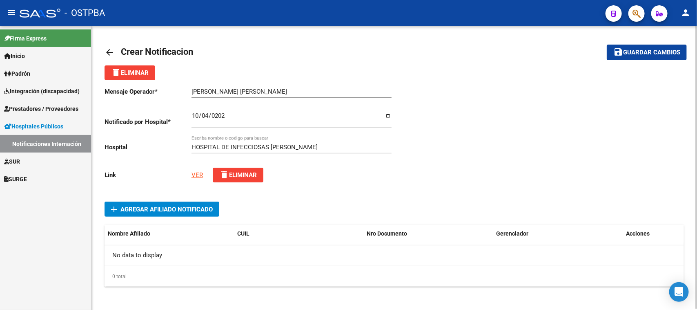
click at [200, 173] on link "VER" at bounding box center [197, 174] width 11 height 7
click at [154, 207] on span "Agregar Afiliado Notificado" at bounding box center [167, 208] width 92 height 7
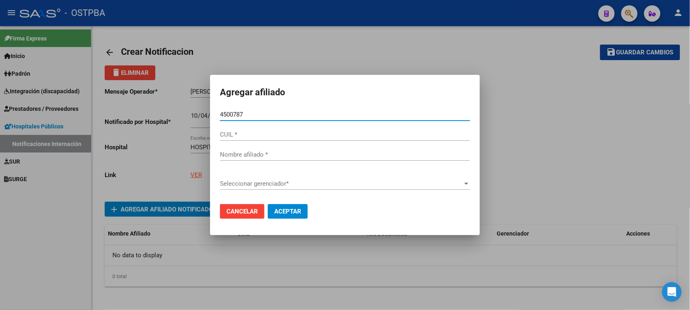
type input "45007871"
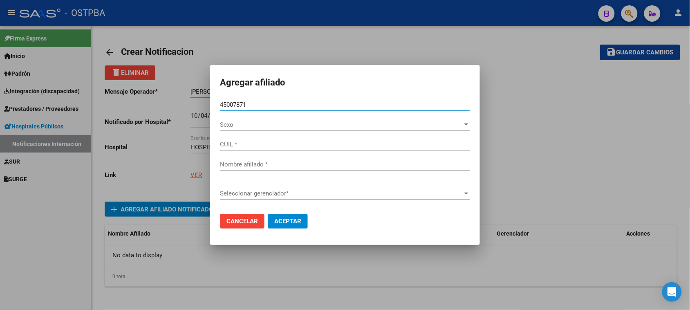
type input "23450078719"
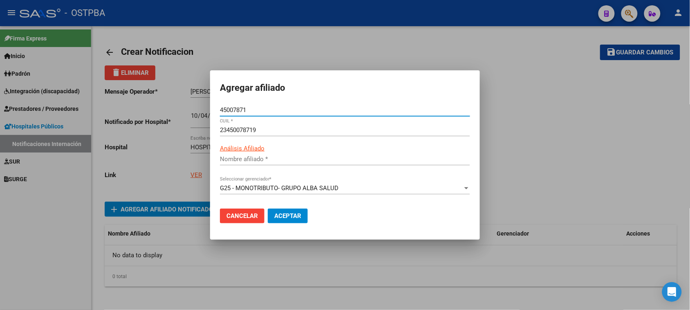
type input "AYALA MATEO NICOLAS"
type input "45007871"
click at [286, 215] on span "Aceptar" at bounding box center [287, 215] width 27 height 7
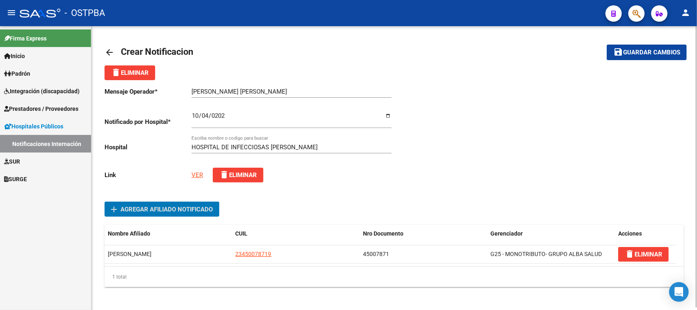
click at [630, 49] on span "Guardar cambios" at bounding box center [651, 52] width 57 height 7
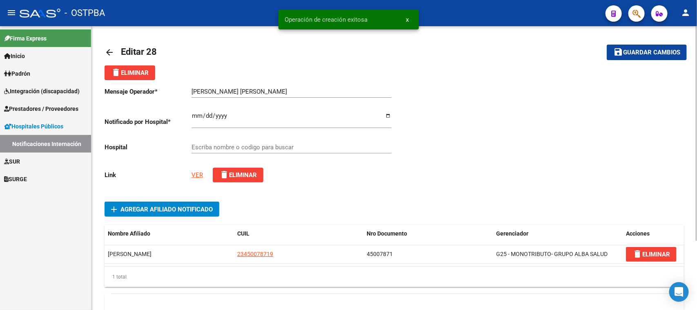
type input "HOSPITAL DE INFECCIOSAS FRANCISCO J. MUÑIZ"
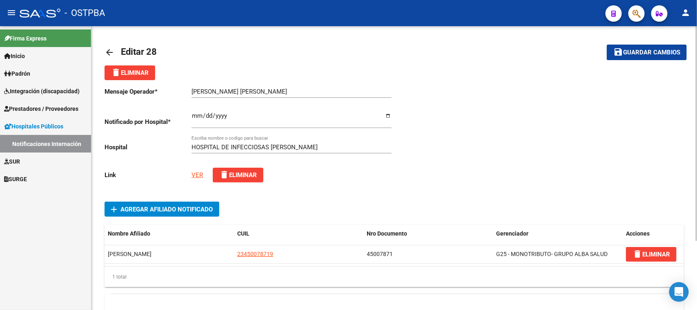
click at [109, 50] on mat-icon "arrow_back" at bounding box center [110, 52] width 10 height 10
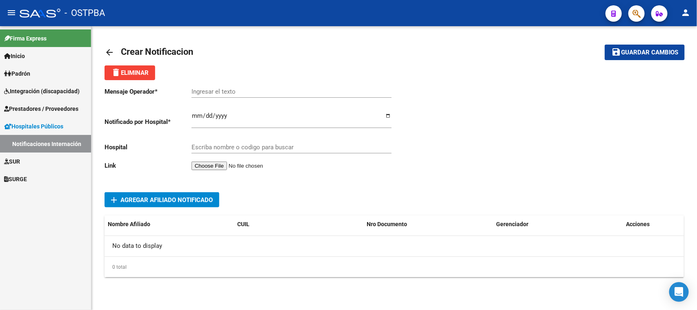
click at [193, 91] on input "Ingresar el texto" at bounding box center [292, 91] width 200 height 7
paste input "MACIEL, AGUSTINA ORNELLA"
type input "MACIEL, AGUSTINA ORNELLA"
click at [194, 114] on input "Ingresar el fecha" at bounding box center [292, 118] width 200 height 13
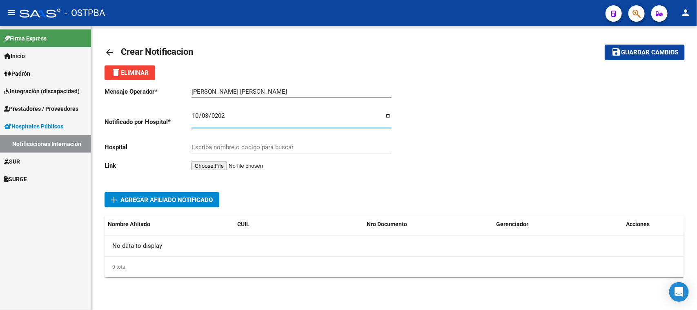
type input "2025-10-03"
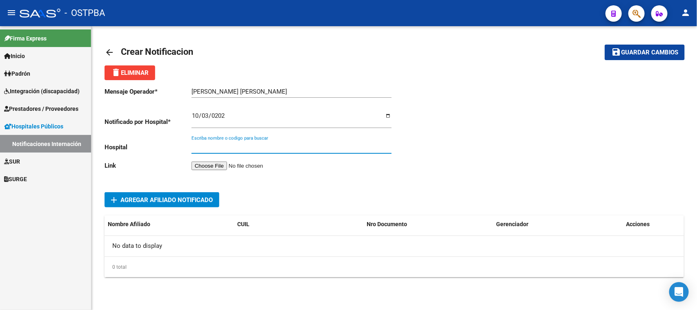
click at [226, 147] on input "Escriba nombre o codigo para buscar" at bounding box center [292, 146] width 200 height 7
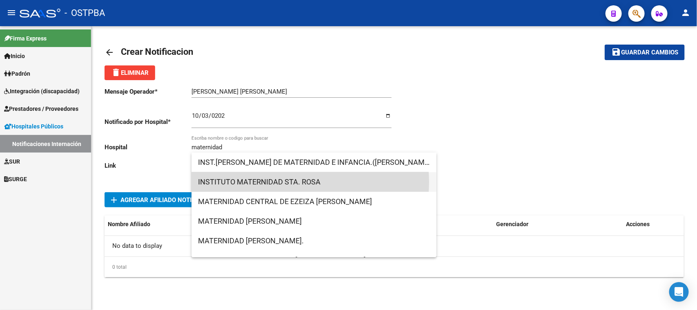
click at [297, 182] on span "INSTITUTO MATERNIDAD STA. ROSA" at bounding box center [314, 182] width 232 height 20
type input "INSTITUTO MATERNIDAD STA. ROSA"
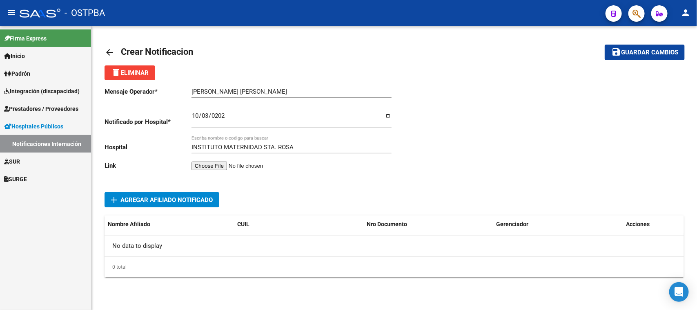
click at [237, 162] on input "file" at bounding box center [243, 165] width 103 height 9
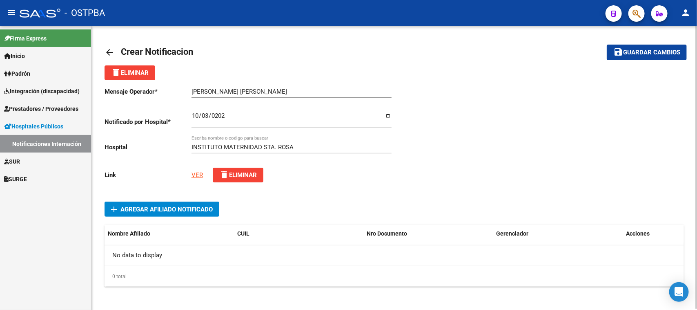
click at [132, 203] on span "add Agregar Afiliado Notificado" at bounding box center [162, 208] width 102 height 15
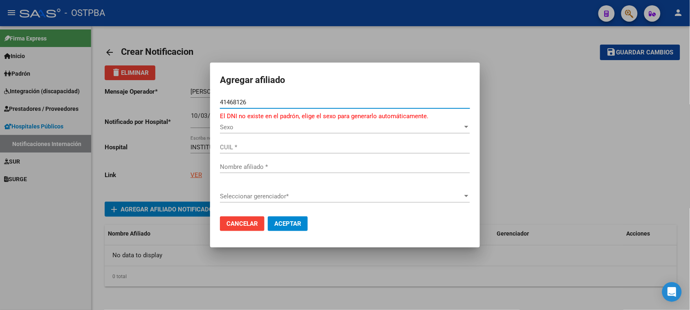
click at [231, 100] on input "41468126" at bounding box center [345, 101] width 250 height 7
type input "41168126"
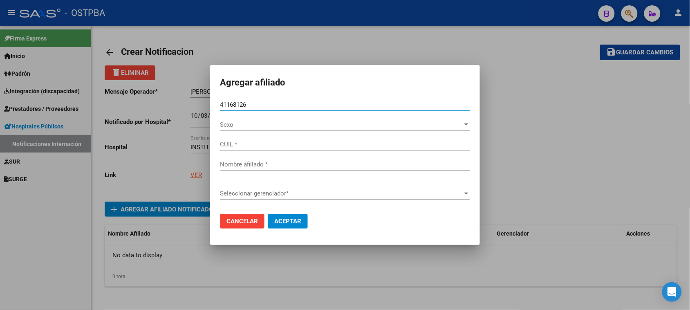
type input "27411681268"
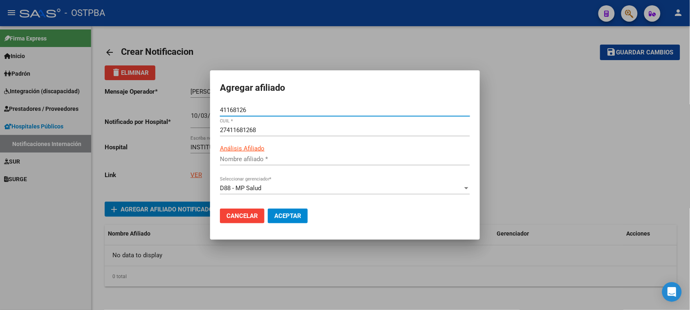
type input "MACIEL AGUSTINA ORNELLA"
type input "41168126"
click at [282, 213] on span "Aceptar" at bounding box center [287, 215] width 27 height 7
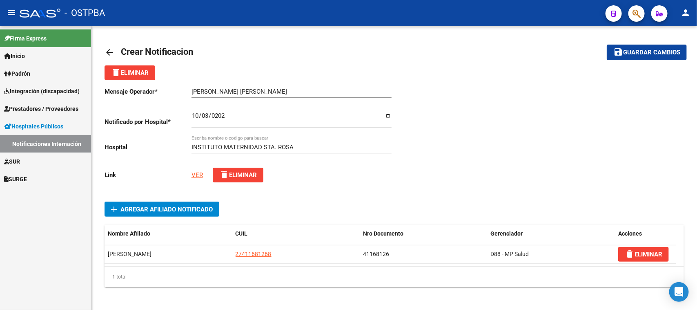
click at [195, 172] on link "VER" at bounding box center [197, 174] width 11 height 7
click at [654, 50] on span "Guardar cambios" at bounding box center [651, 52] width 57 height 7
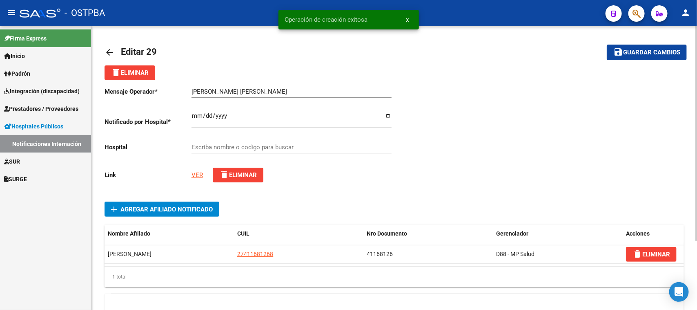
type input "INSTITUTO MATERNIDAD STA. ROSA"
click at [109, 50] on mat-icon "arrow_back" at bounding box center [110, 52] width 10 height 10
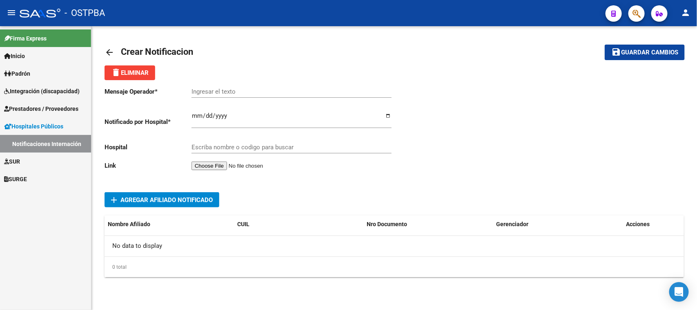
click at [18, 125] on span "Hospitales Públicos" at bounding box center [33, 126] width 59 height 9
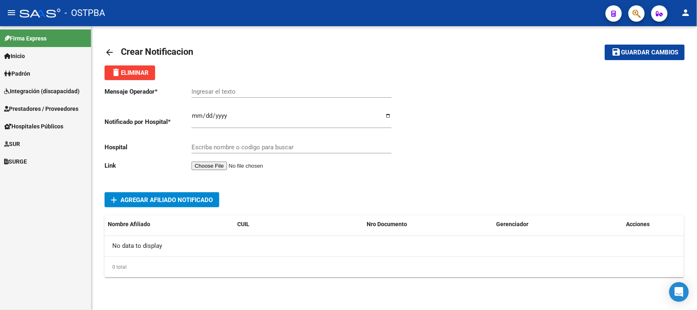
click at [16, 127] on span "Hospitales Públicos" at bounding box center [33, 126] width 59 height 9
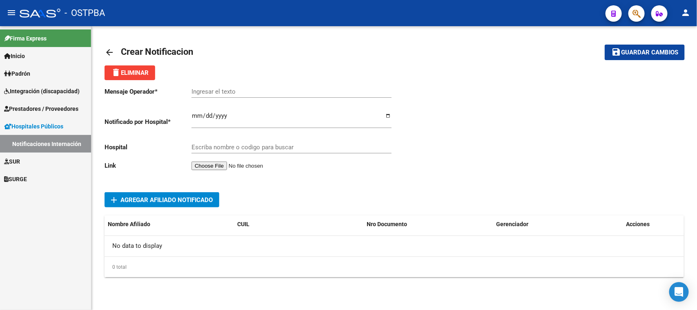
click at [17, 141] on link "Notificaciones Internación" at bounding box center [45, 144] width 91 height 18
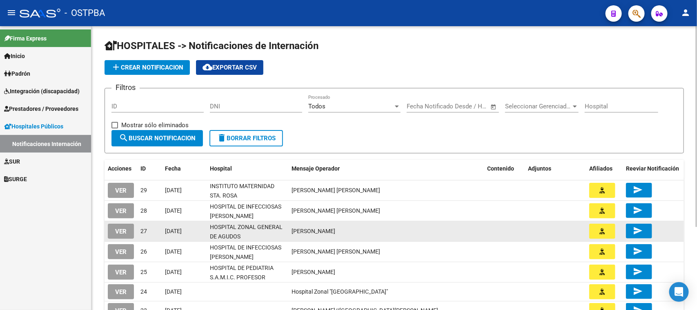
scroll to position [51, 0]
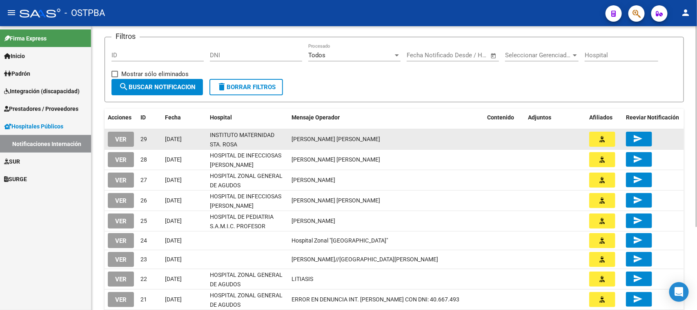
click at [602, 137] on icon "button" at bounding box center [602, 139] width 5 height 6
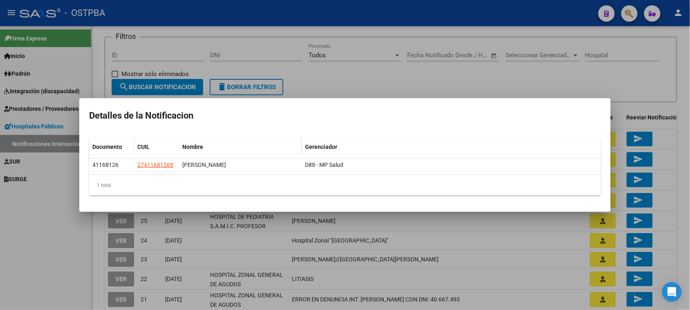
click at [621, 66] on div at bounding box center [345, 155] width 690 height 310
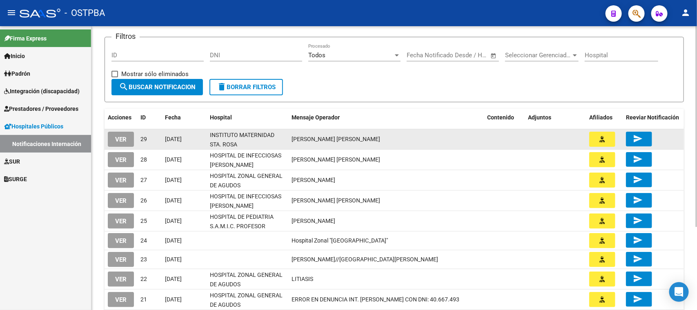
click at [636, 136] on mat-icon "send" at bounding box center [638, 139] width 10 height 10
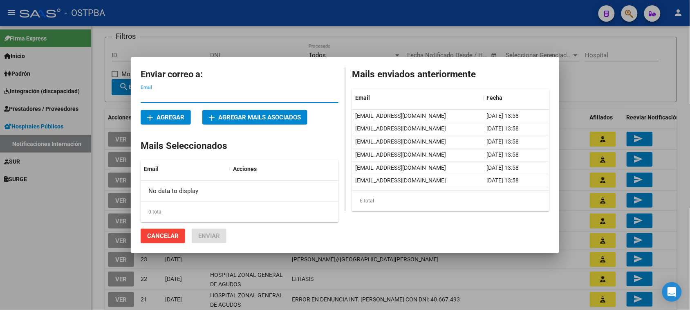
click at [162, 237] on span "Cancelar" at bounding box center [162, 235] width 31 height 7
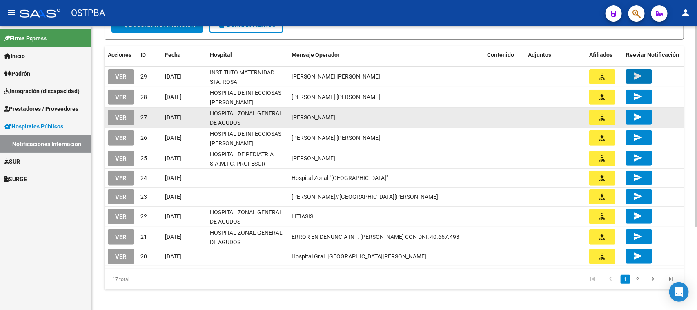
scroll to position [118, 0]
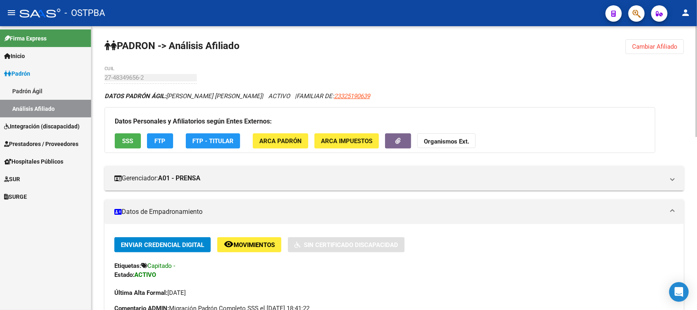
click at [668, 43] on span "Cambiar Afiliado" at bounding box center [654, 46] width 45 height 7
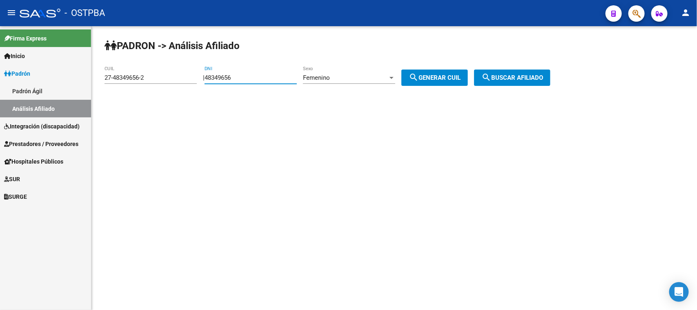
drag, startPoint x: 264, startPoint y: 76, endPoint x: 166, endPoint y: 80, distance: 97.3
click at [166, 80] on app-analisis-afiliado "PADRON -> Análisis Afiliado 27-48349656-2 CUIL | 48349656 DNI Femenino Sexo sea…" at bounding box center [331, 77] width 452 height 7
paste input "20.057591"
click at [222, 79] on input "20.057591" at bounding box center [251, 77] width 92 height 7
type input "20057591"
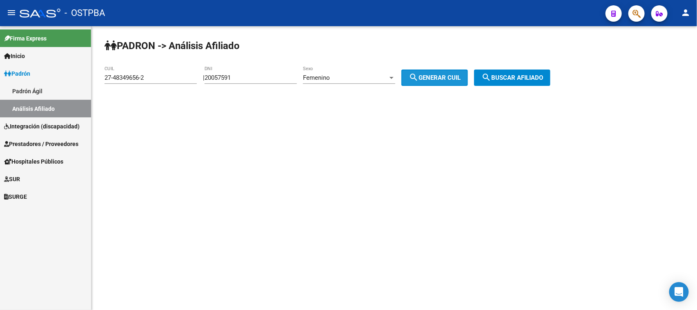
click at [431, 74] on span "search Generar CUIL" at bounding box center [435, 77] width 52 height 7
type input "27-20057591-7"
click at [520, 67] on div "PADRON -> Análisis Afiliado 27-20057591-7 CUIL | 20057591 DNI Femenino Sexo sea…" at bounding box center [395, 69] width 606 height 86
click at [518, 80] on span "search Buscar afiliado" at bounding box center [513, 77] width 62 height 7
